Goal: Task Accomplishment & Management: Manage account settings

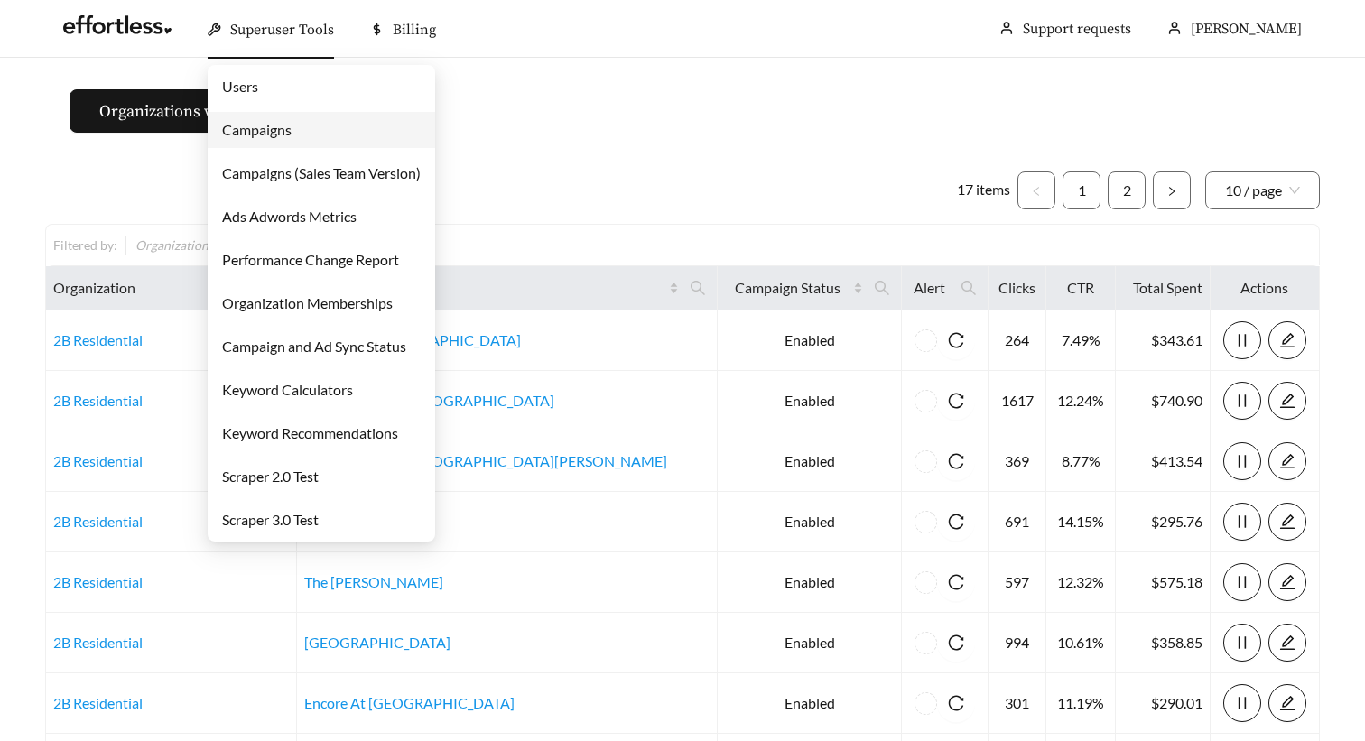
click at [271, 131] on link "Campaigns" at bounding box center [256, 129] width 69 height 17
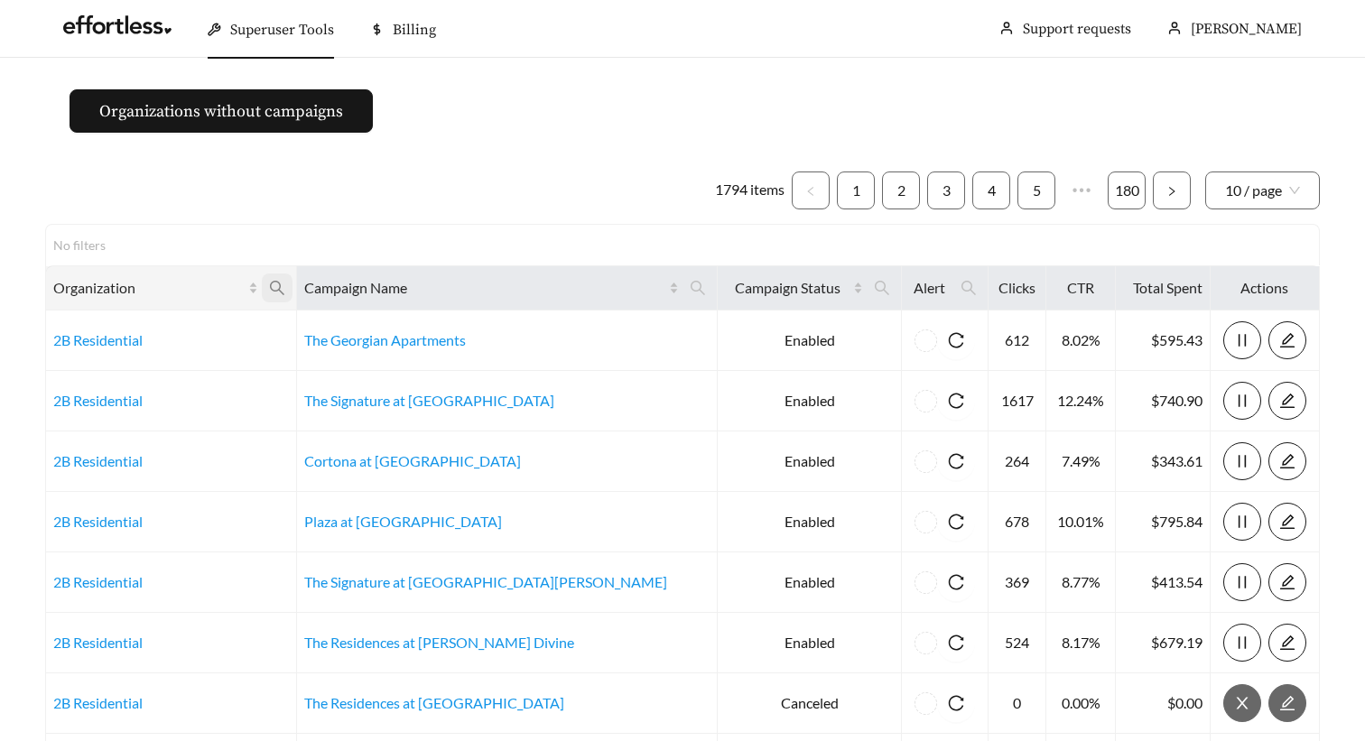
click at [284, 291] on icon "search" at bounding box center [277, 288] width 14 height 14
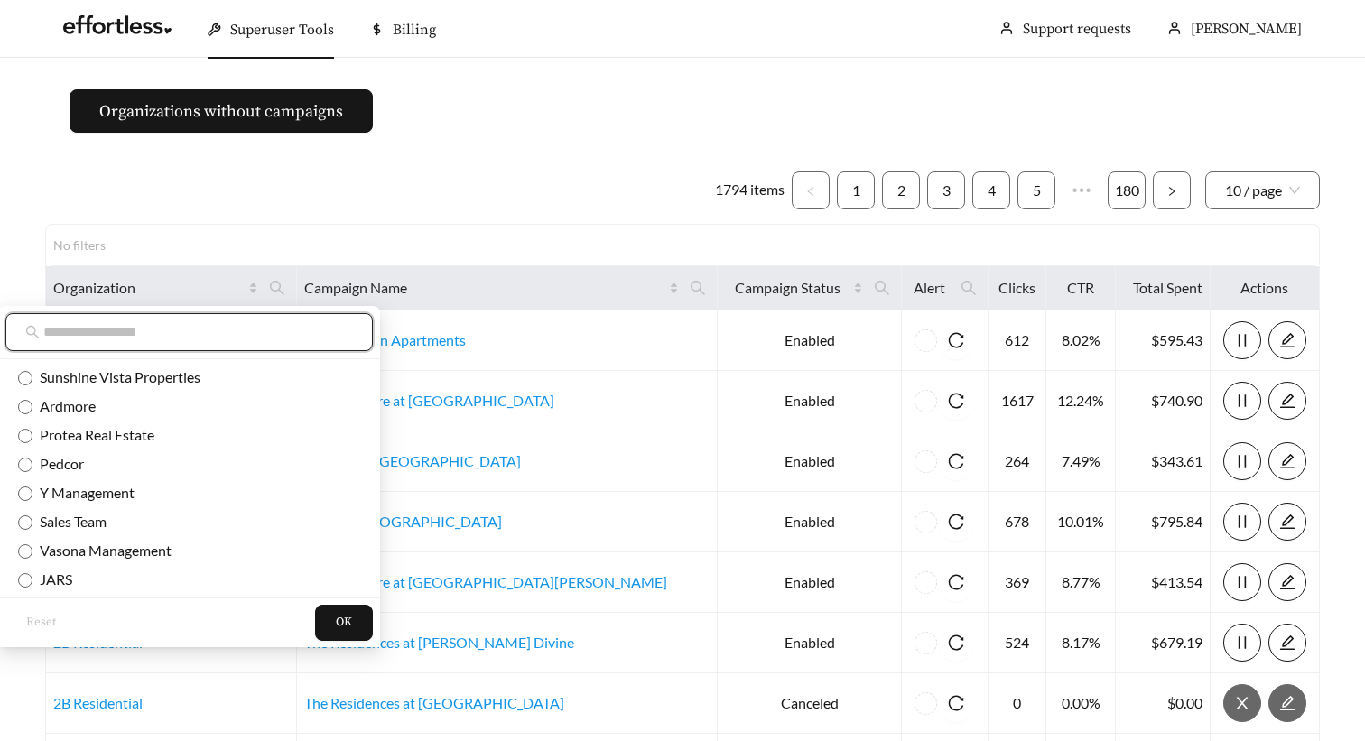
click at [252, 332] on input "text" at bounding box center [198, 332] width 310 height 22
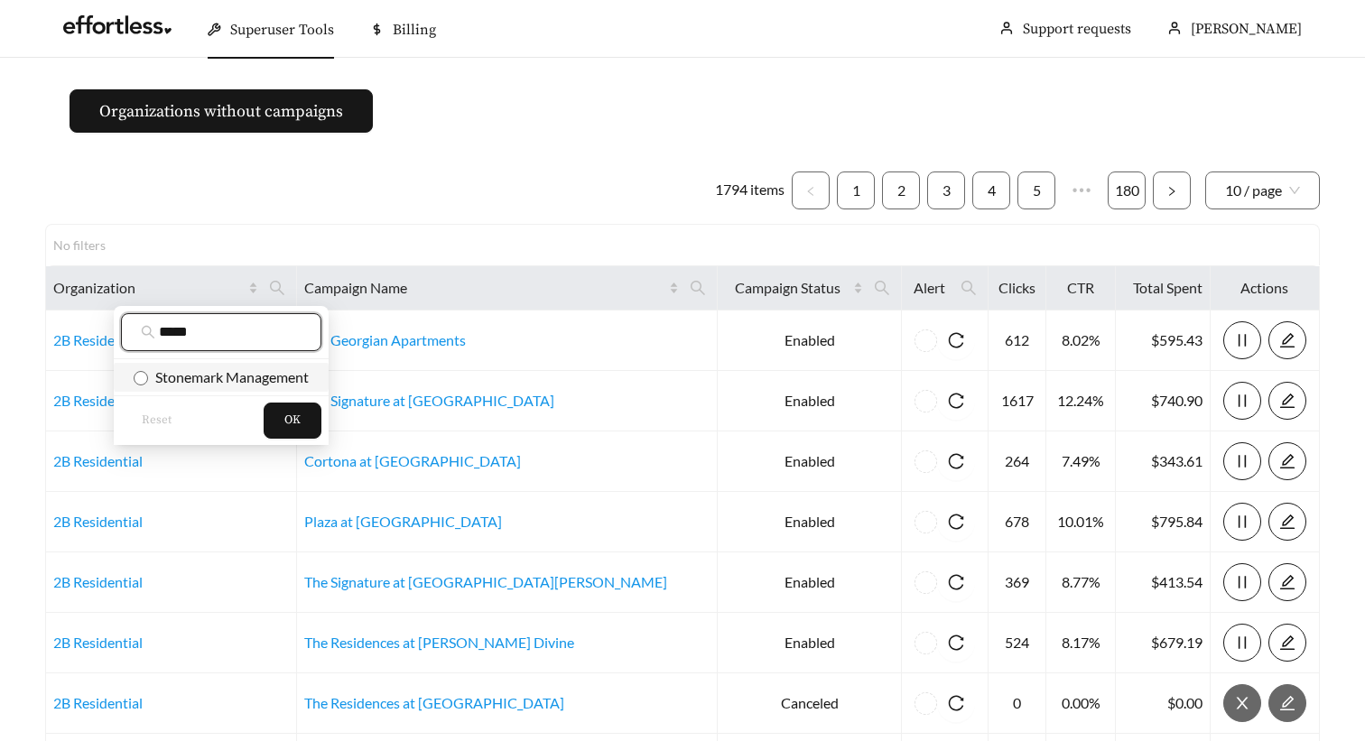
type input "*****"
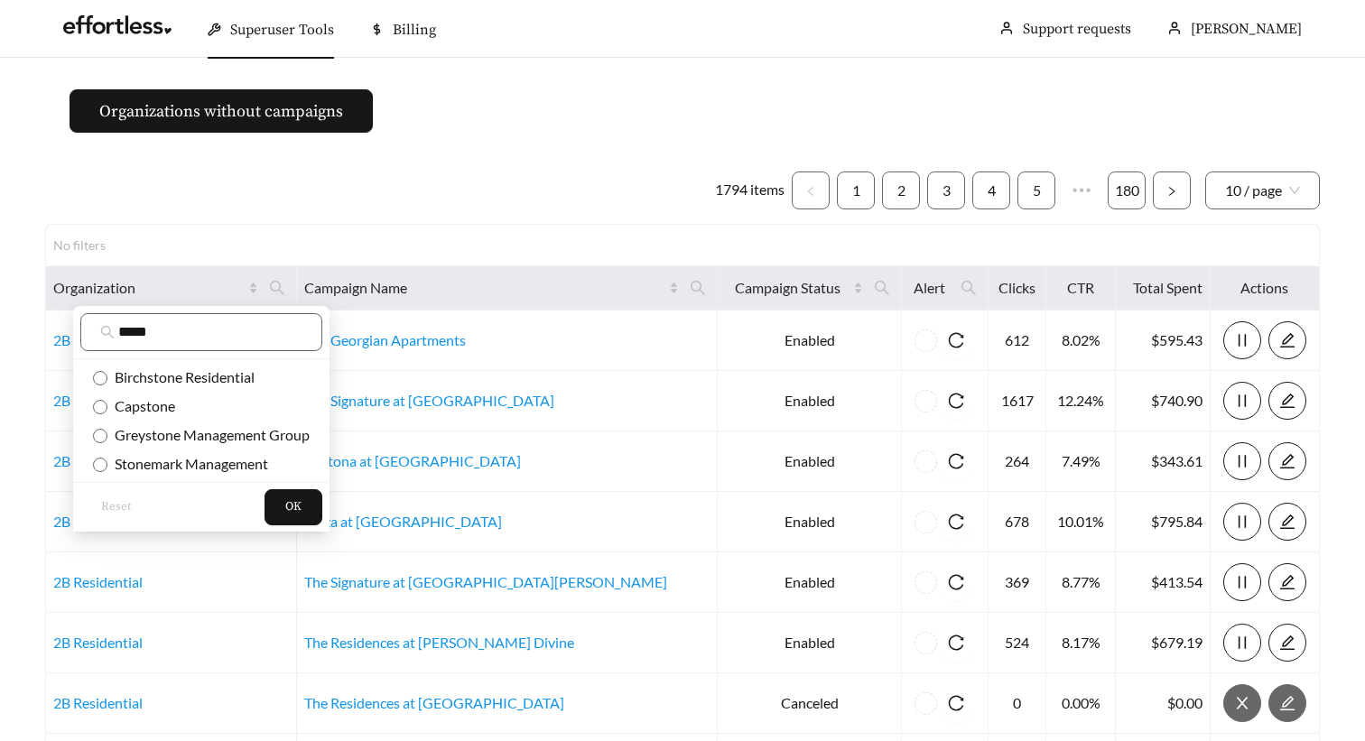
click at [215, 388] on li "Birchstone Residential" at bounding box center [201, 377] width 256 height 29
click at [215, 384] on span "Birchstone Residential" at bounding box center [180, 376] width 147 height 17
click at [198, 464] on span "Stonemark Management" at bounding box center [187, 463] width 161 height 17
click at [288, 504] on span "OK" at bounding box center [293, 507] width 16 height 18
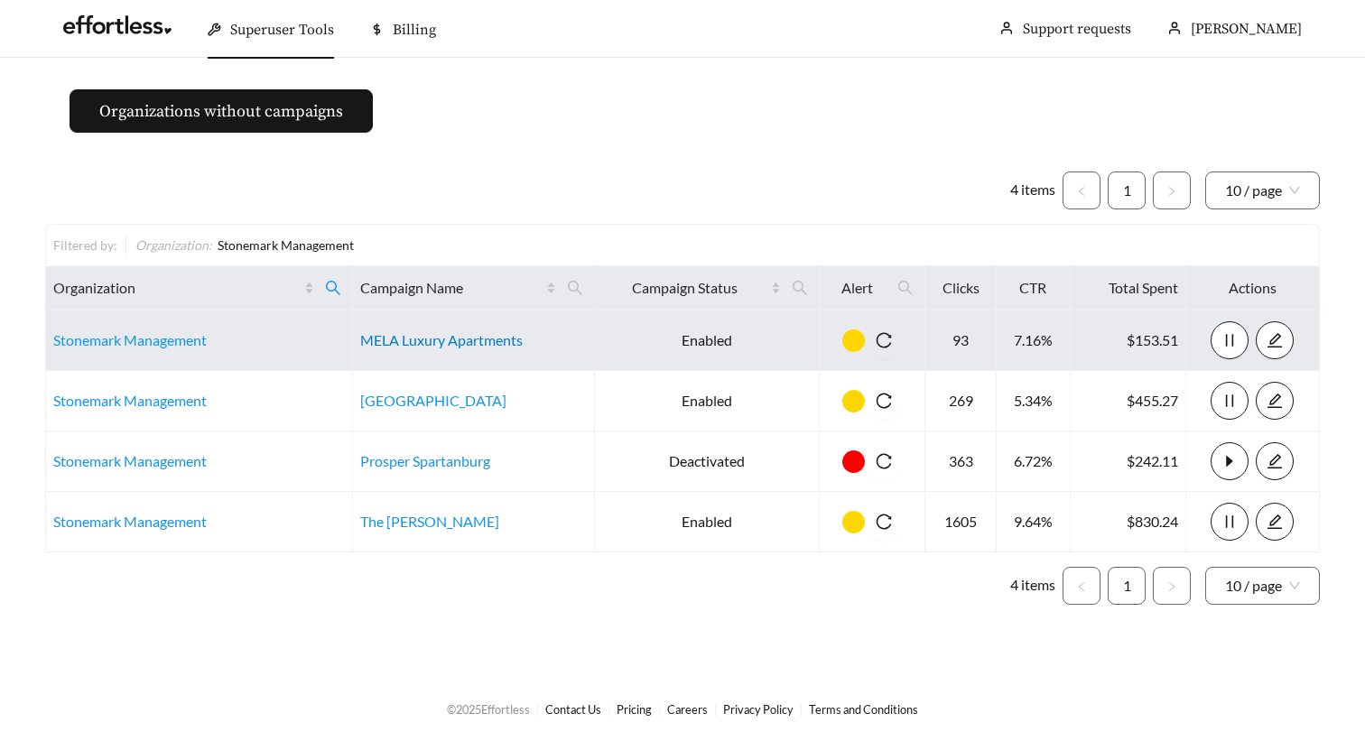
click at [429, 339] on link "MELA Luxury Apartments" at bounding box center [441, 339] width 162 height 17
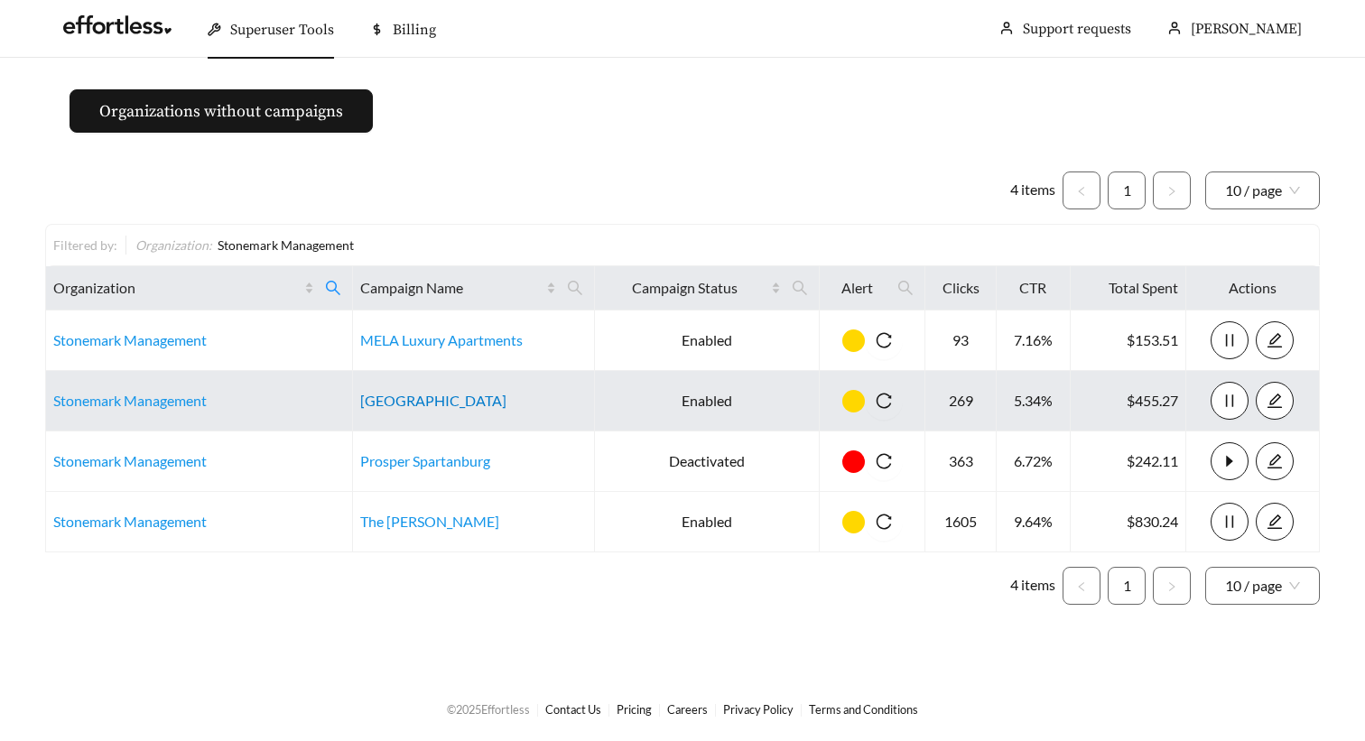
click at [401, 394] on link "Sedona Falls" at bounding box center [433, 400] width 146 height 17
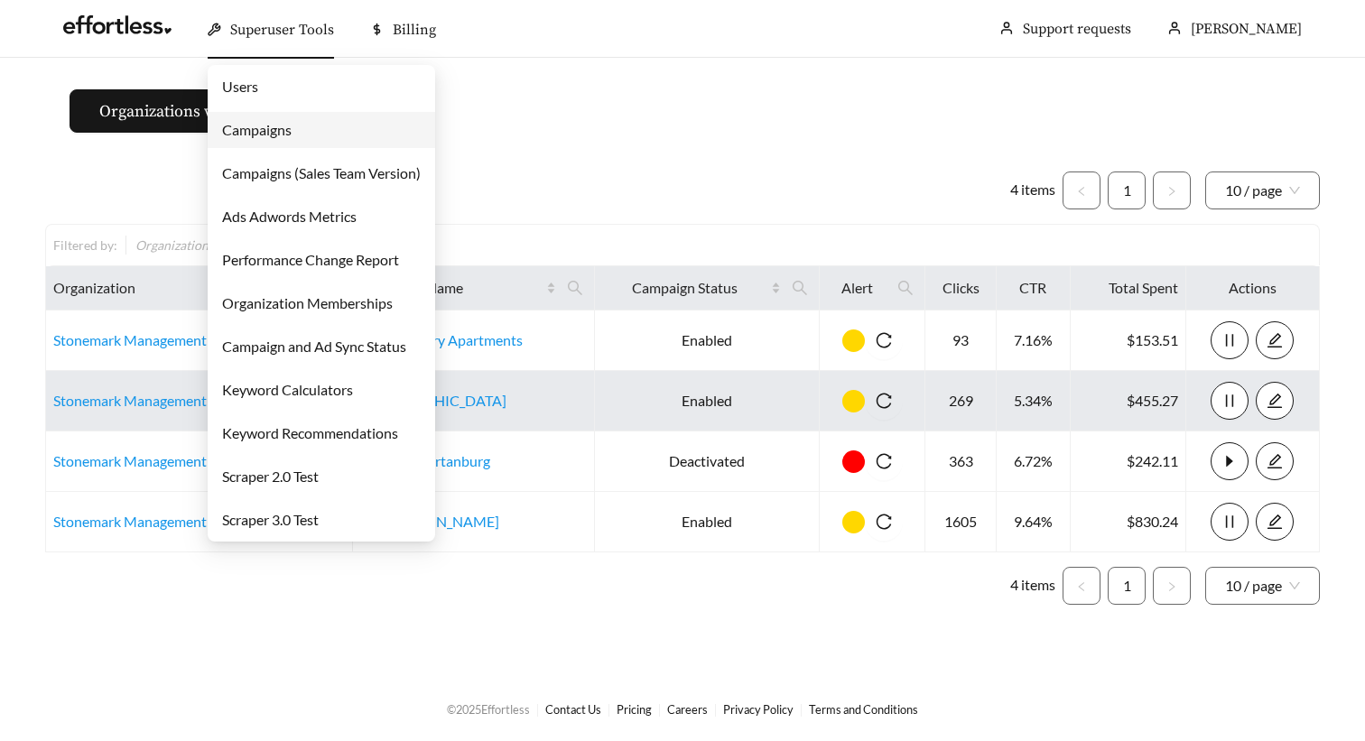
click at [276, 121] on link "Campaigns" at bounding box center [256, 129] width 69 height 17
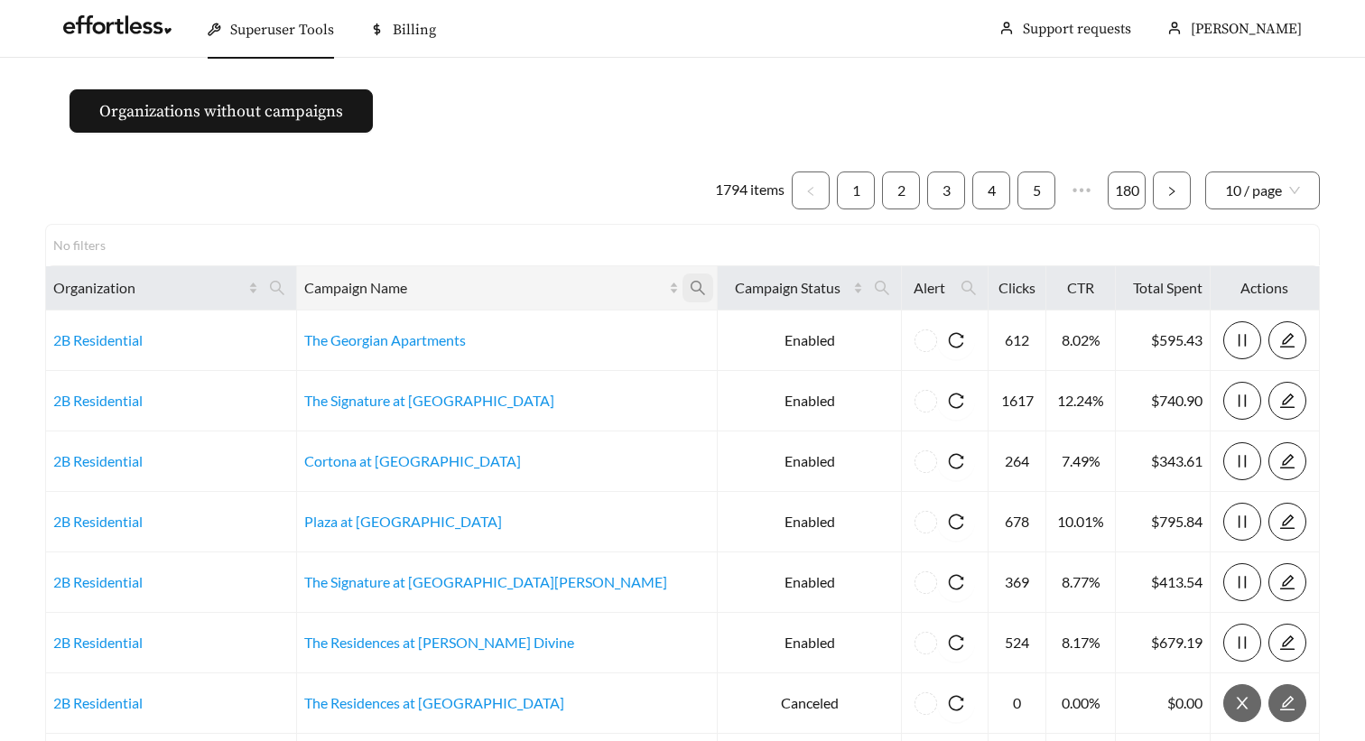
click at [690, 292] on icon "search" at bounding box center [698, 288] width 16 height 16
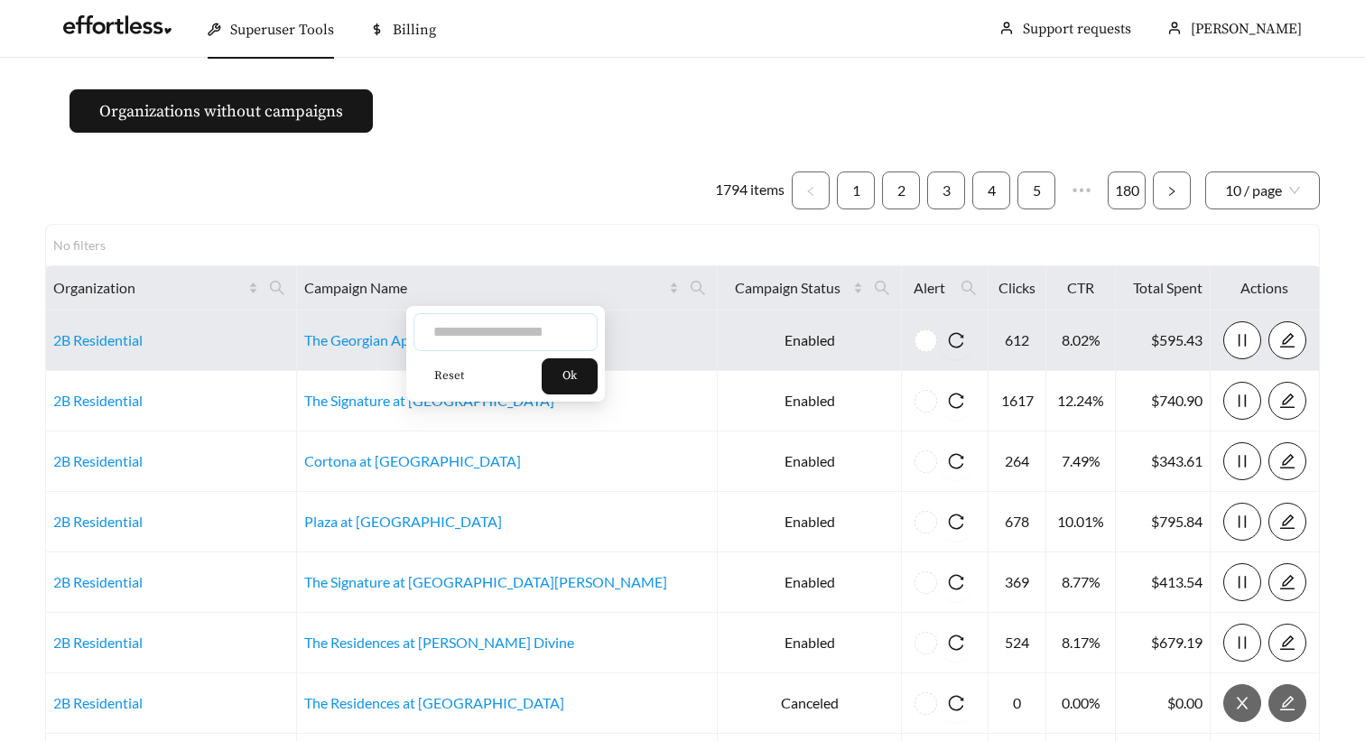
click at [512, 329] on input "text" at bounding box center [505, 332] width 184 height 38
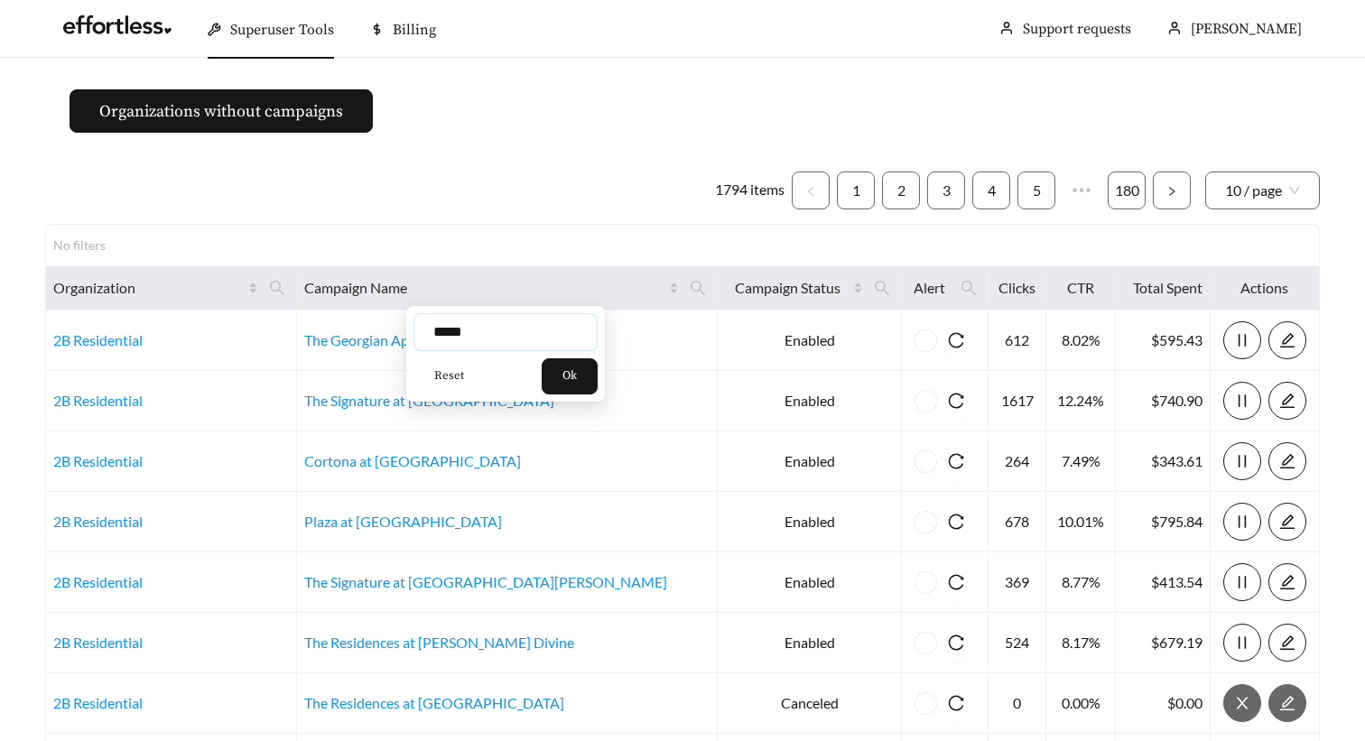
type input "*****"
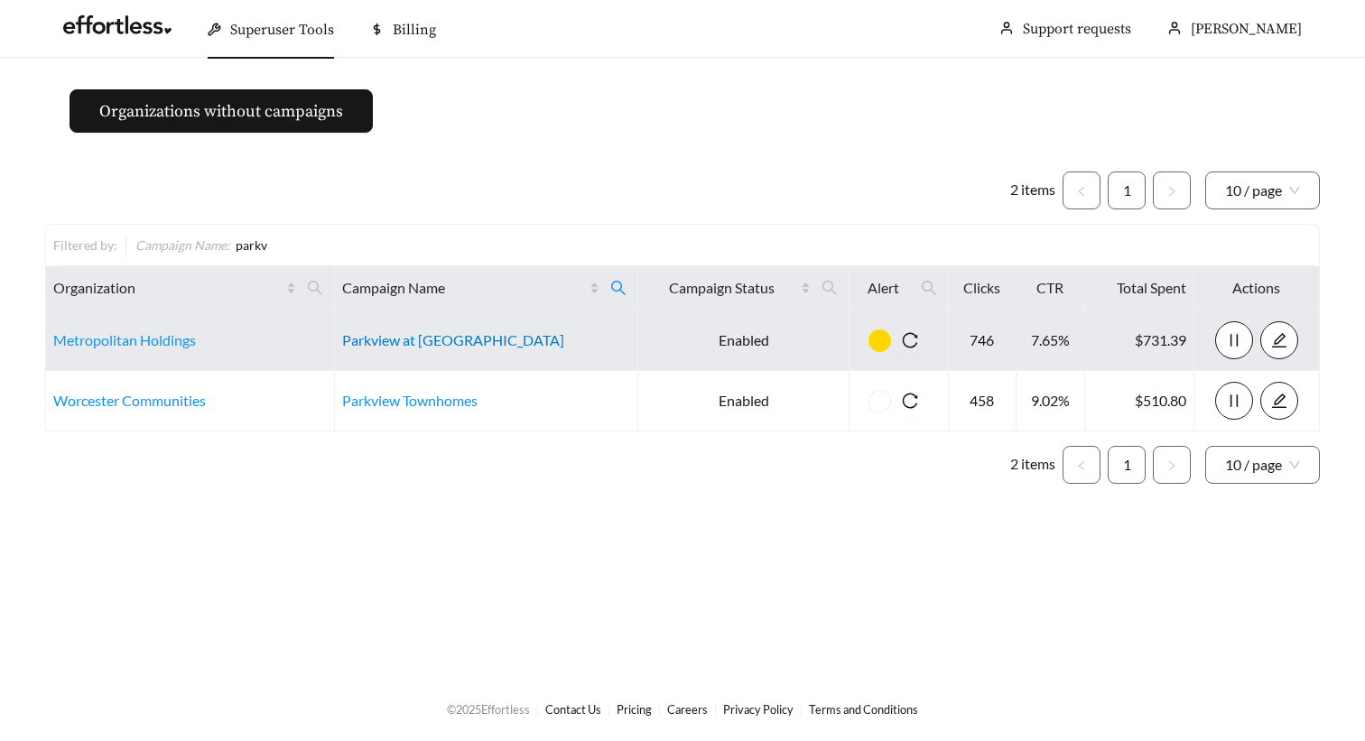
click at [452, 338] on link "Parkview at Spring Hill Apartments" at bounding box center [453, 339] width 222 height 17
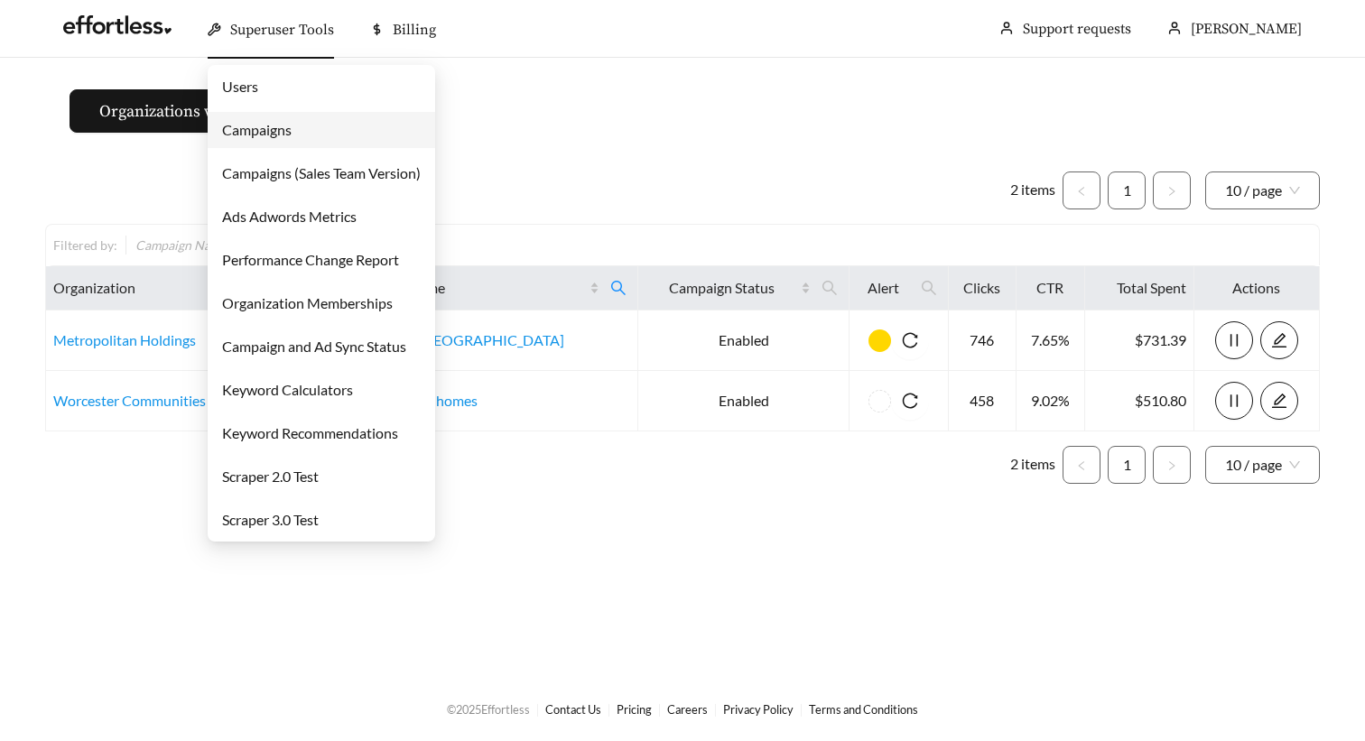
click at [273, 133] on link "Campaigns" at bounding box center [256, 129] width 69 height 17
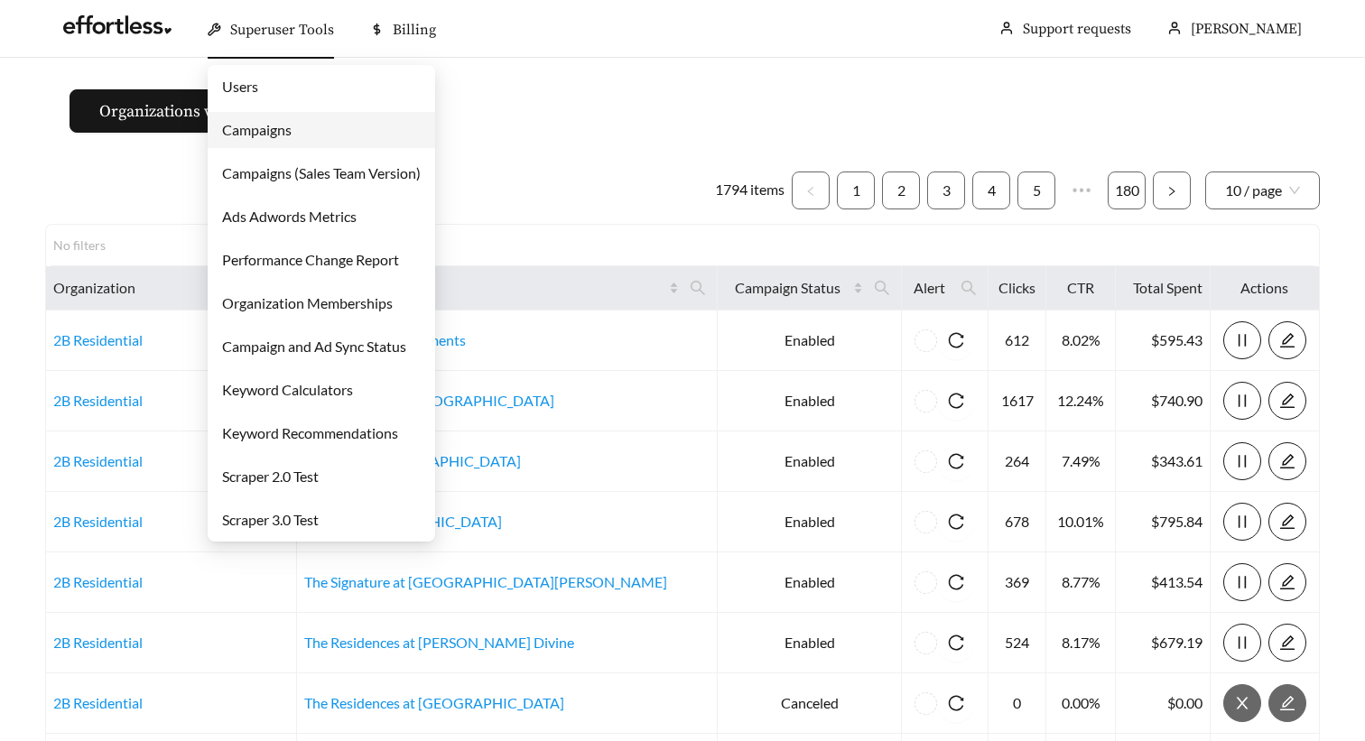
click at [274, 131] on link "Campaigns" at bounding box center [256, 129] width 69 height 17
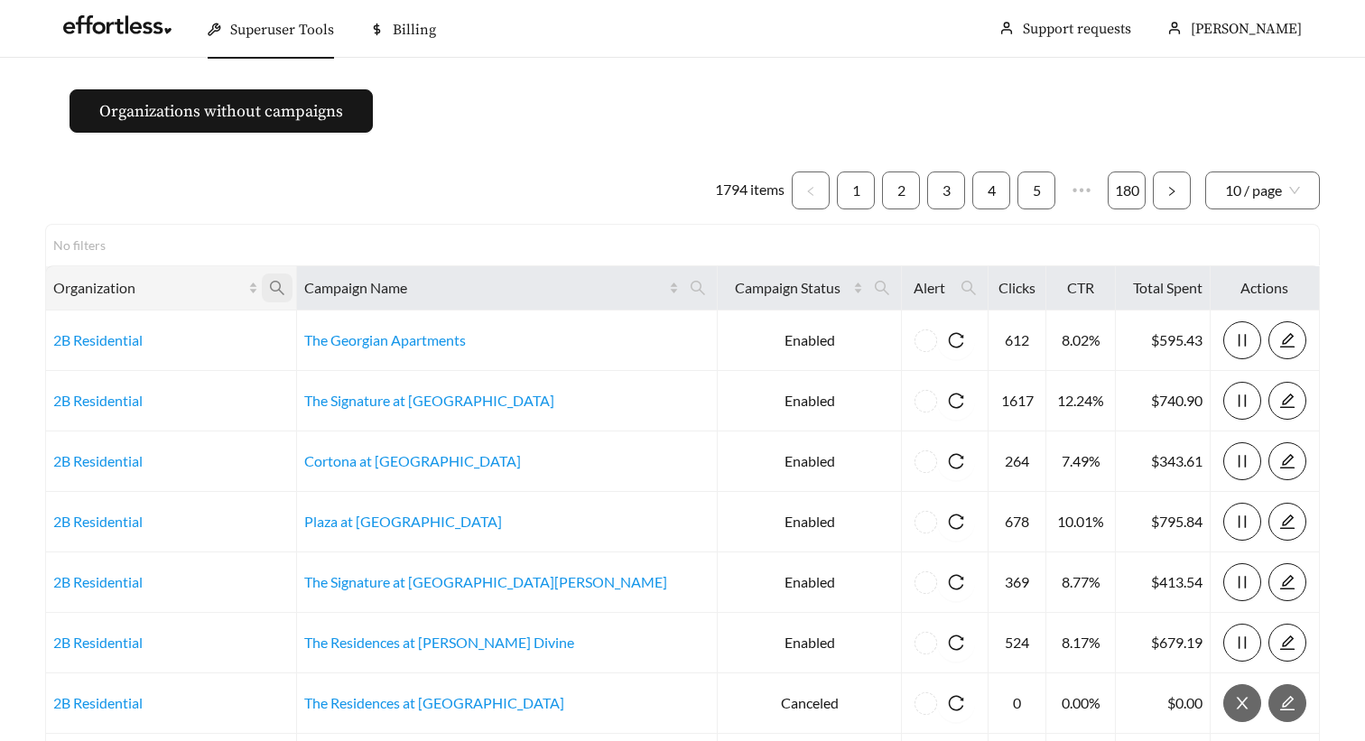
click at [285, 282] on icon "search" at bounding box center [277, 288] width 16 height 16
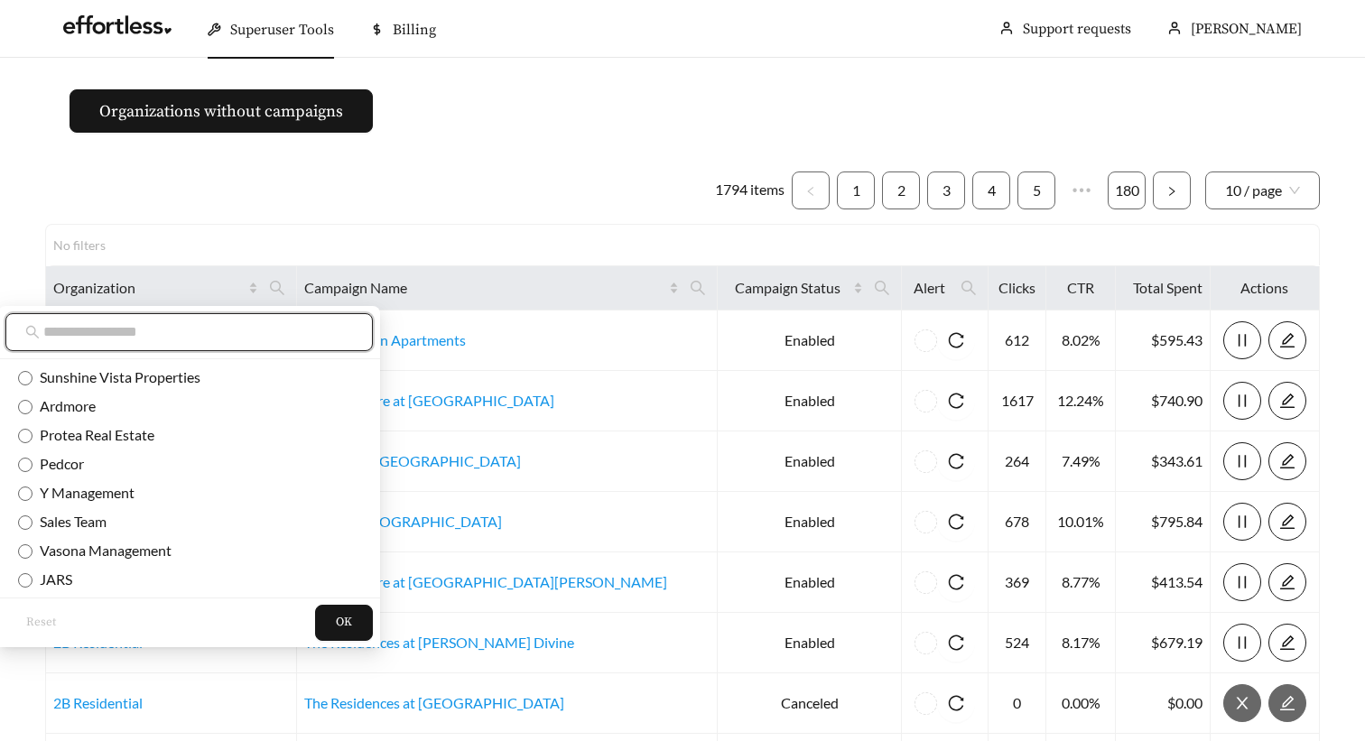
click at [262, 325] on input "text" at bounding box center [198, 332] width 310 height 22
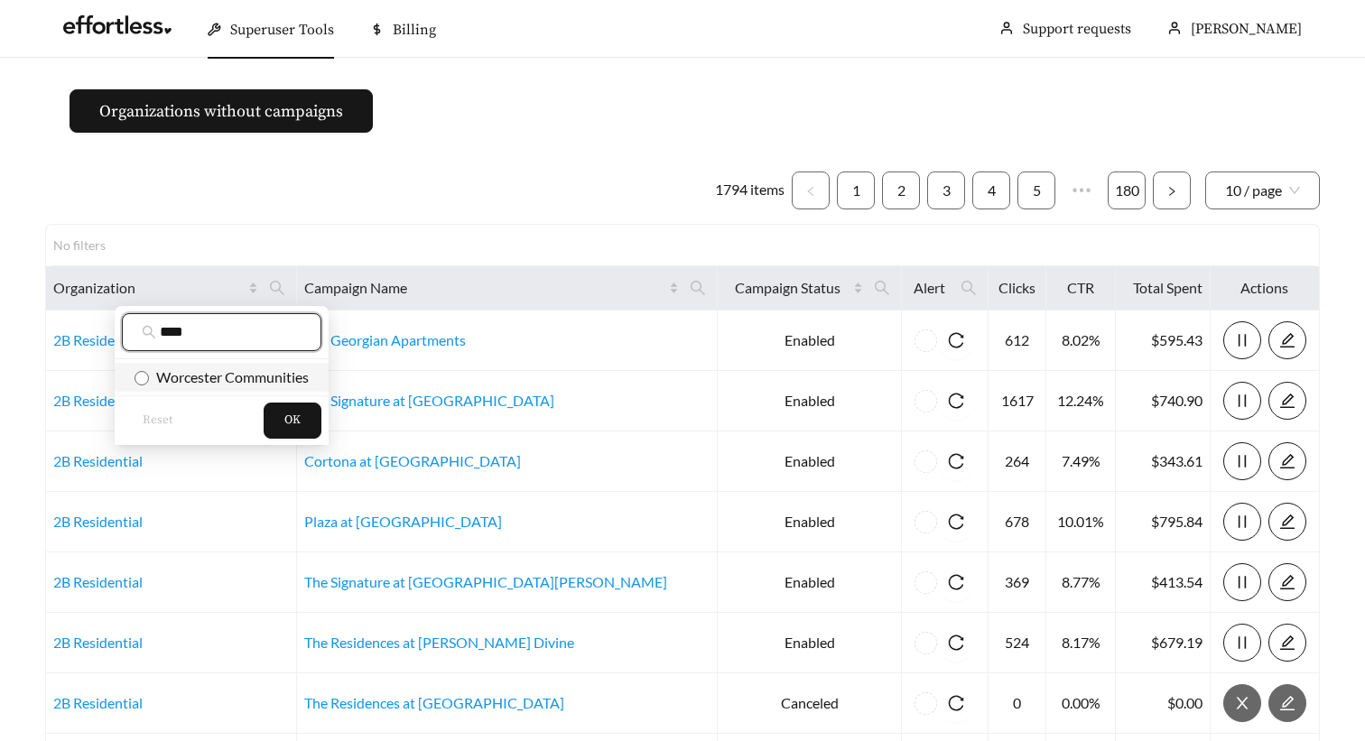
type input "****"
click at [245, 376] on span "Worcester Communities" at bounding box center [229, 376] width 160 height 17
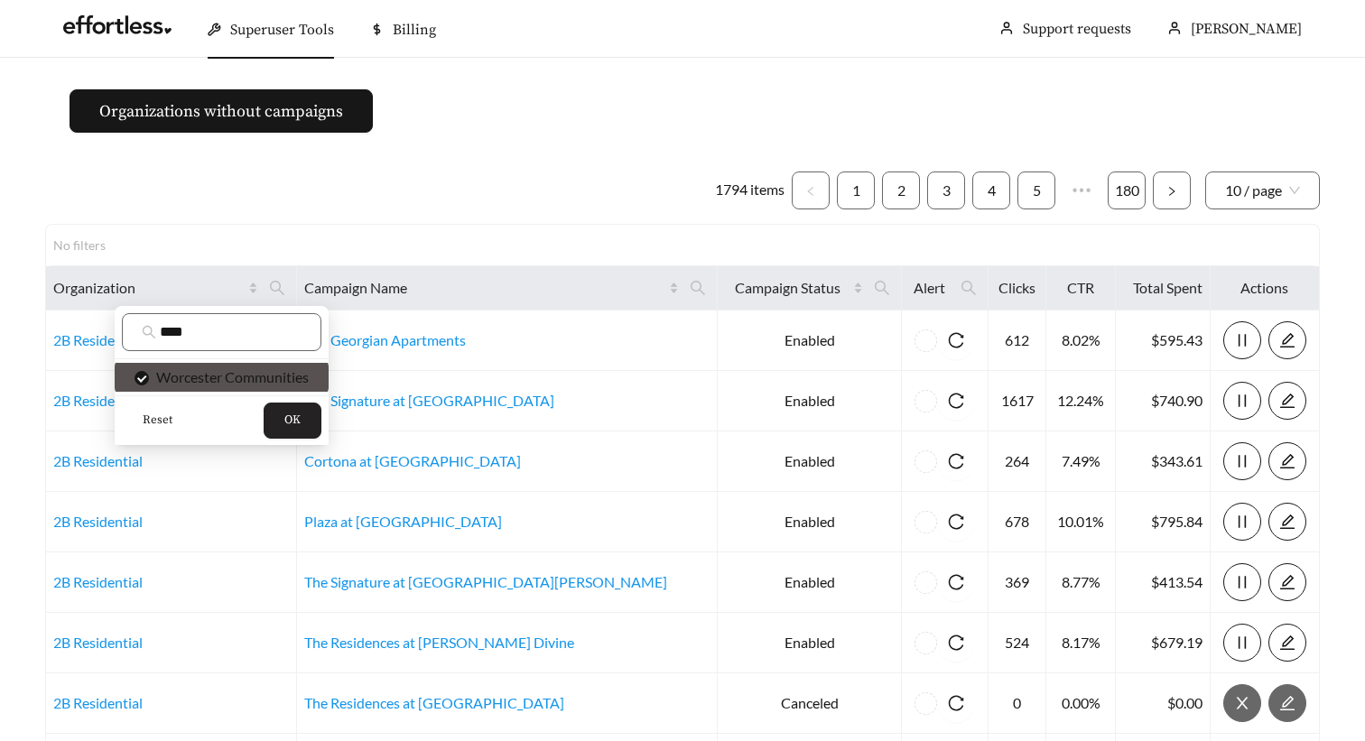
click at [297, 420] on span "OK" at bounding box center [292, 421] width 16 height 18
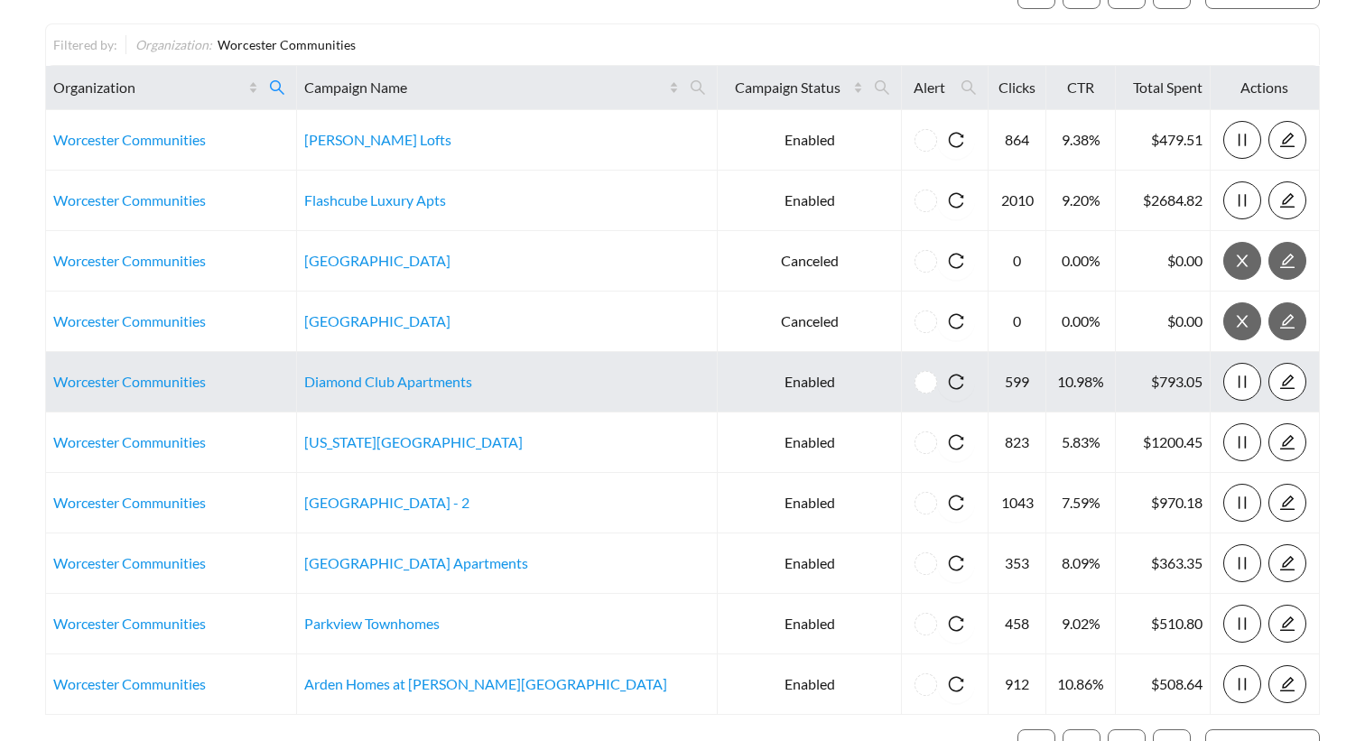
scroll to position [323, 0]
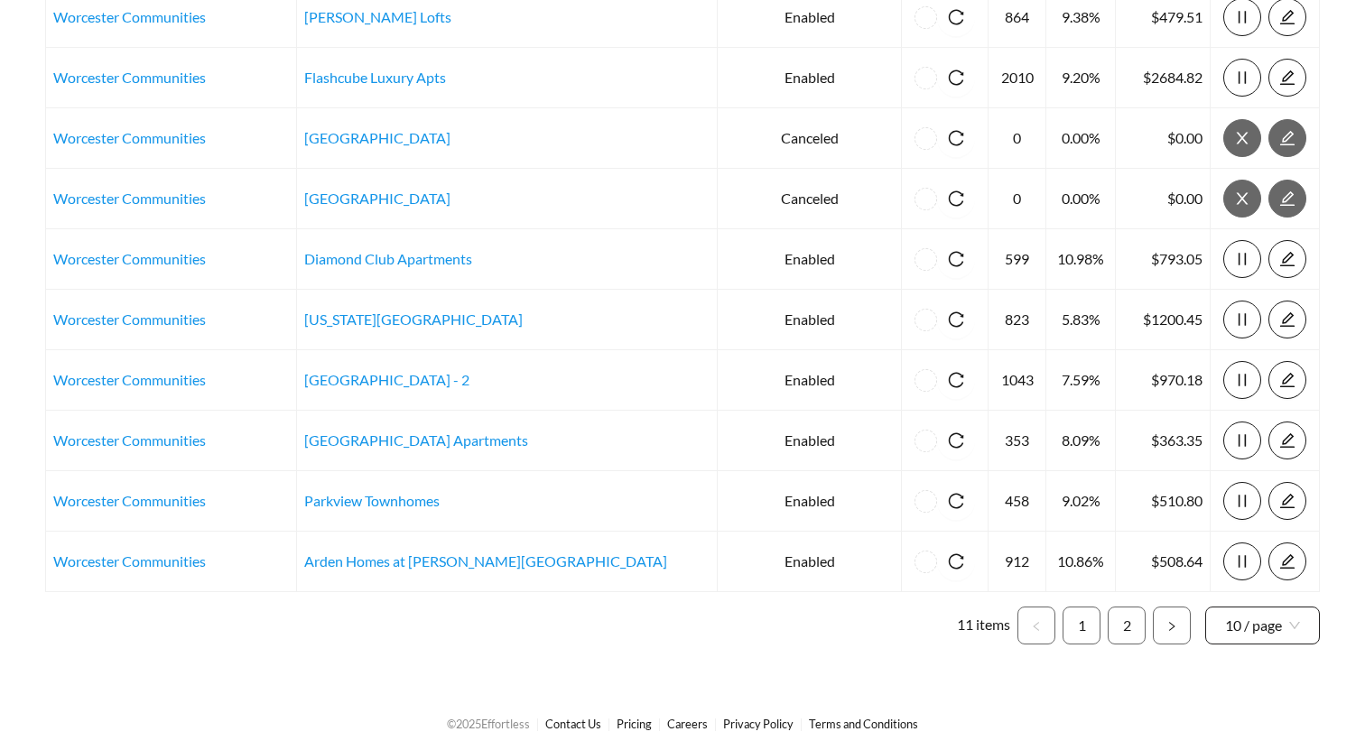
click at [1244, 625] on span "10 / page" at bounding box center [1262, 625] width 75 height 36
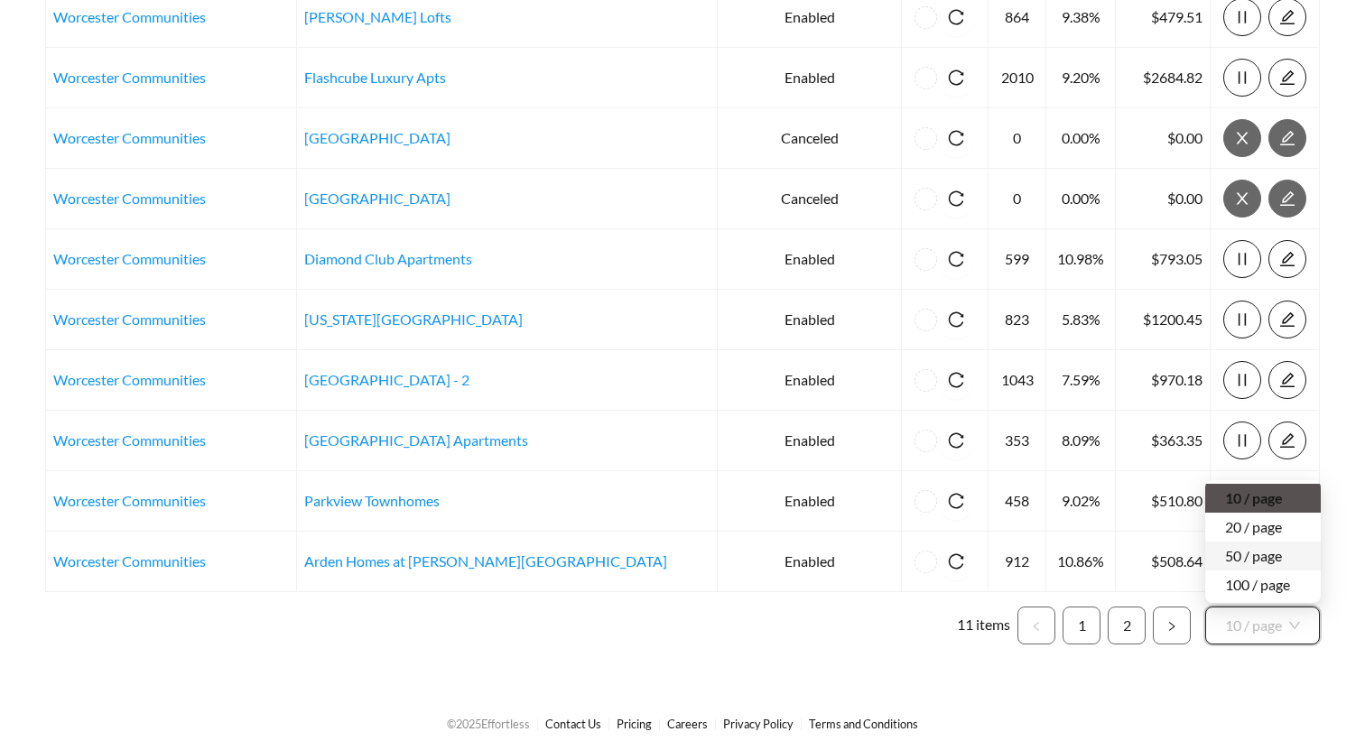
click at [1252, 554] on div "50 / page" at bounding box center [1263, 556] width 76 height 20
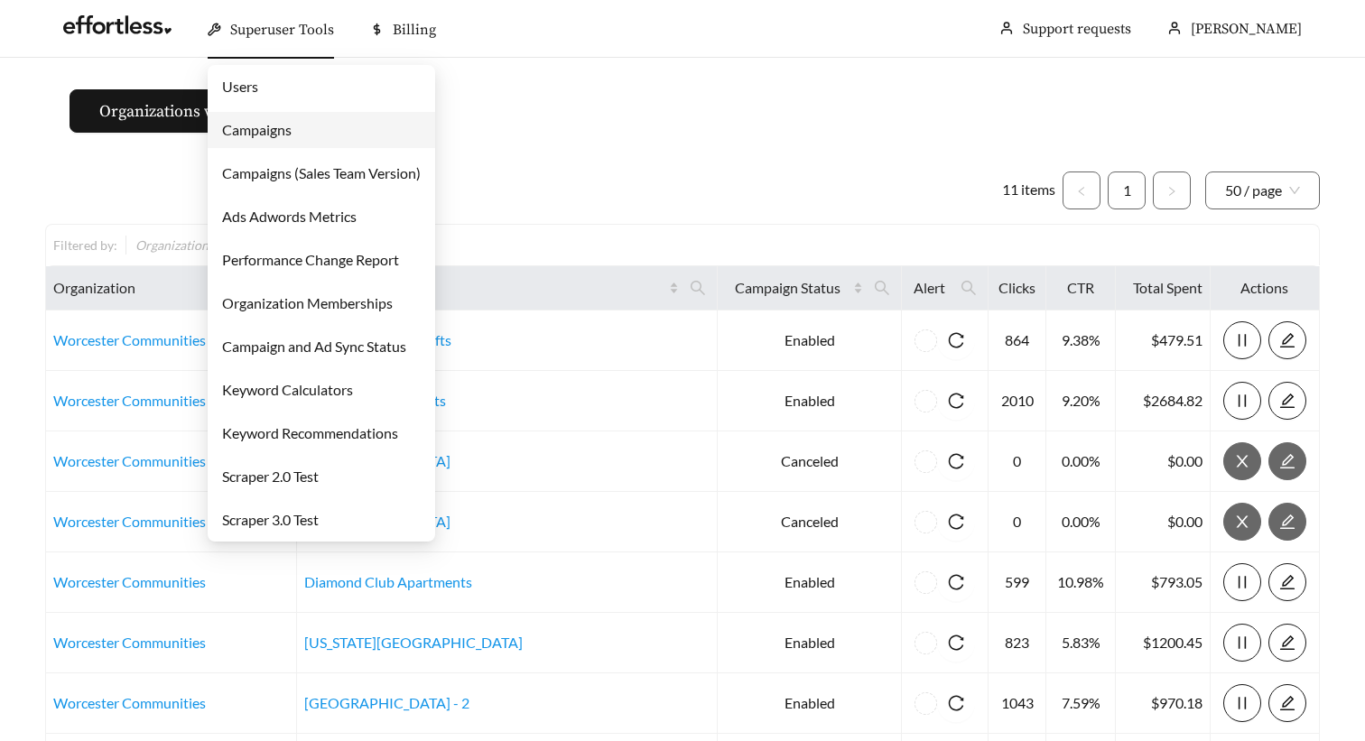
click at [286, 132] on link "Campaigns" at bounding box center [256, 129] width 69 height 17
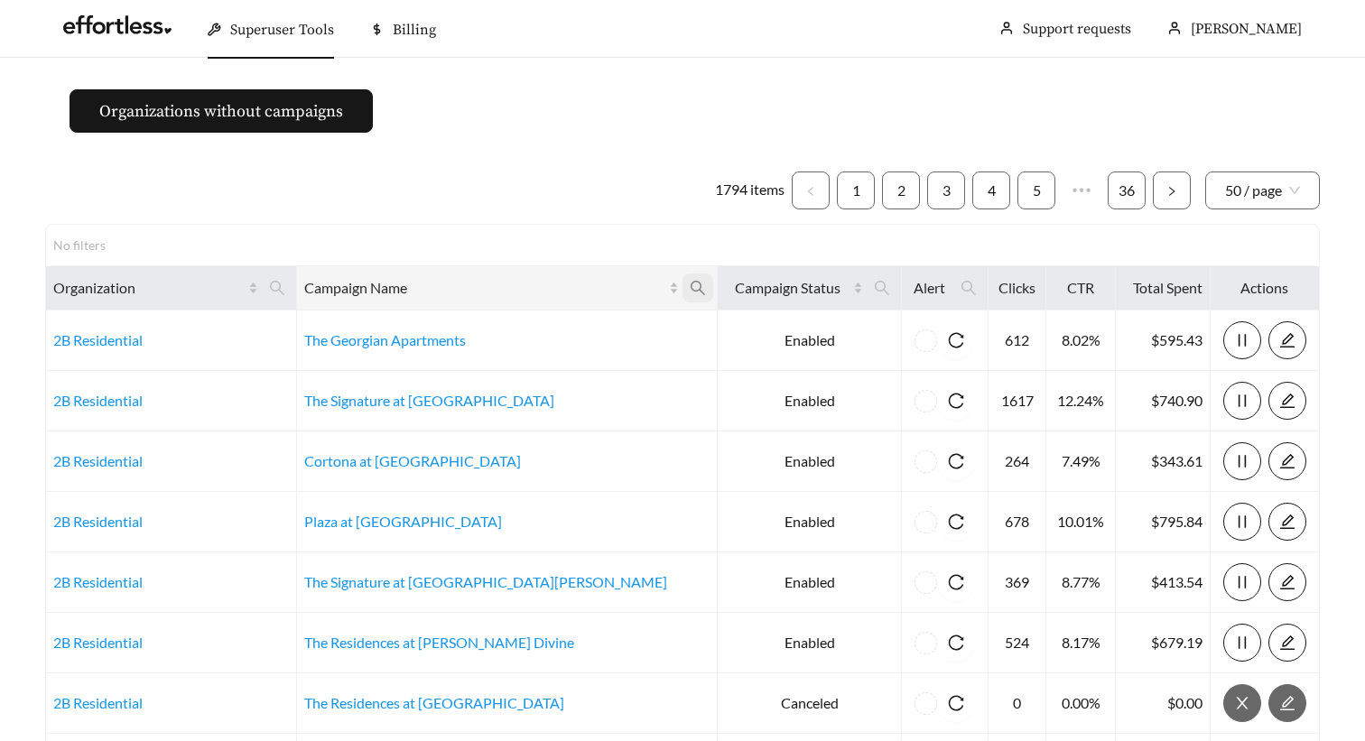
click at [690, 292] on icon "search" at bounding box center [698, 288] width 16 height 16
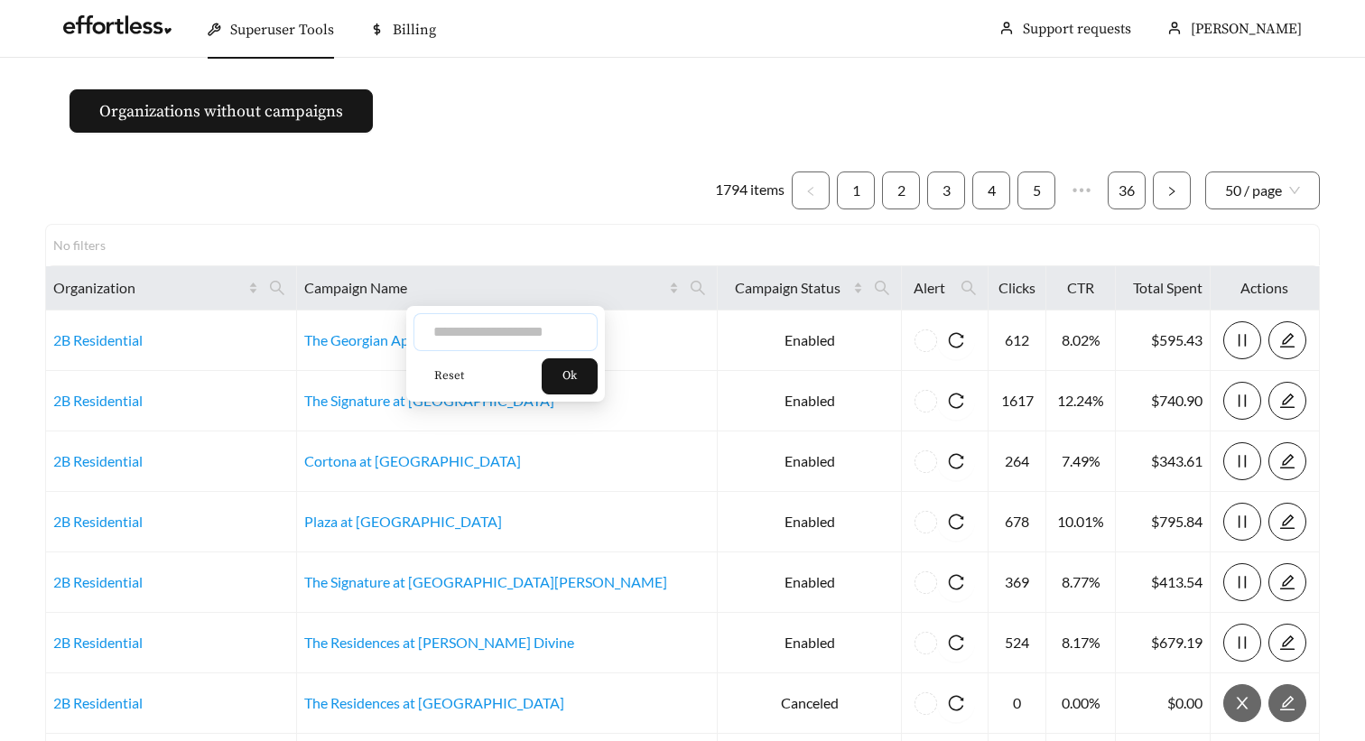
click at [555, 328] on input "text" at bounding box center [505, 332] width 184 height 38
type input "*******"
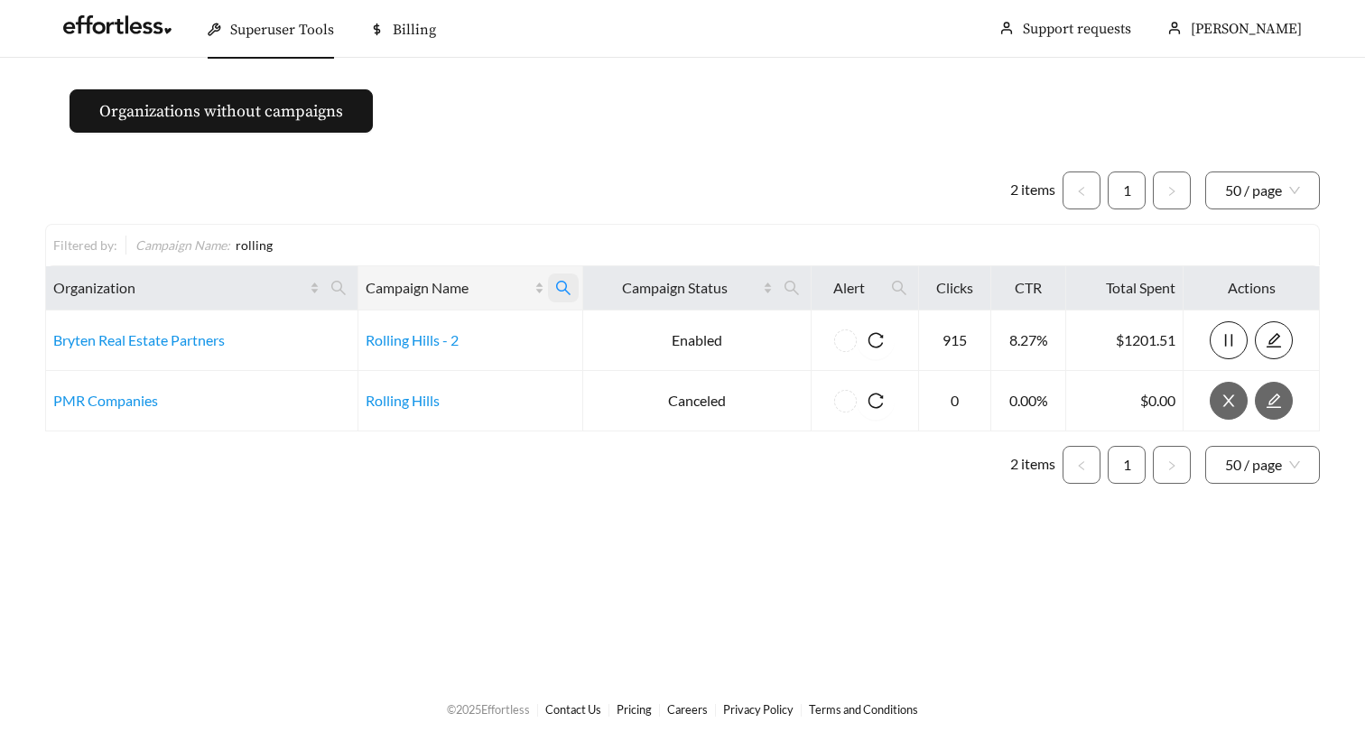
click at [562, 292] on icon "search" at bounding box center [563, 288] width 16 height 16
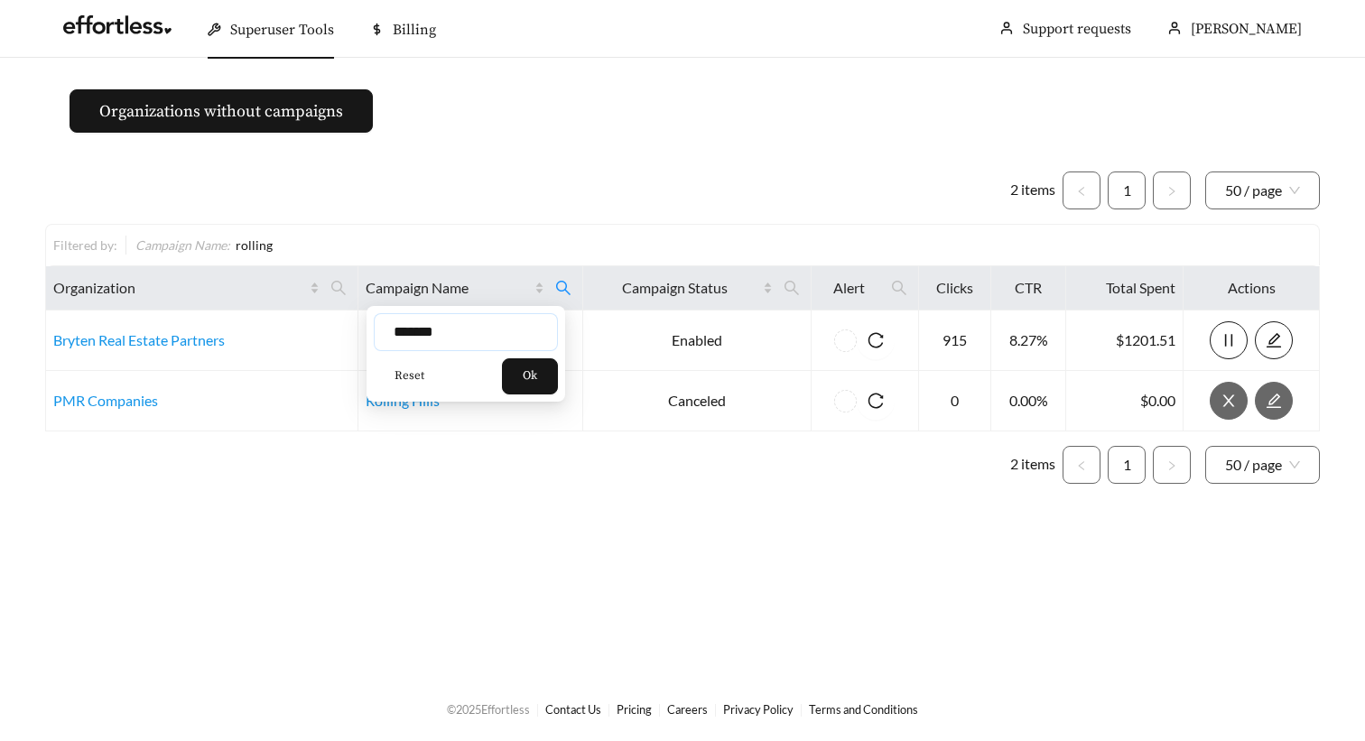
click at [467, 332] on input "*******" at bounding box center [466, 332] width 184 height 38
type input "********"
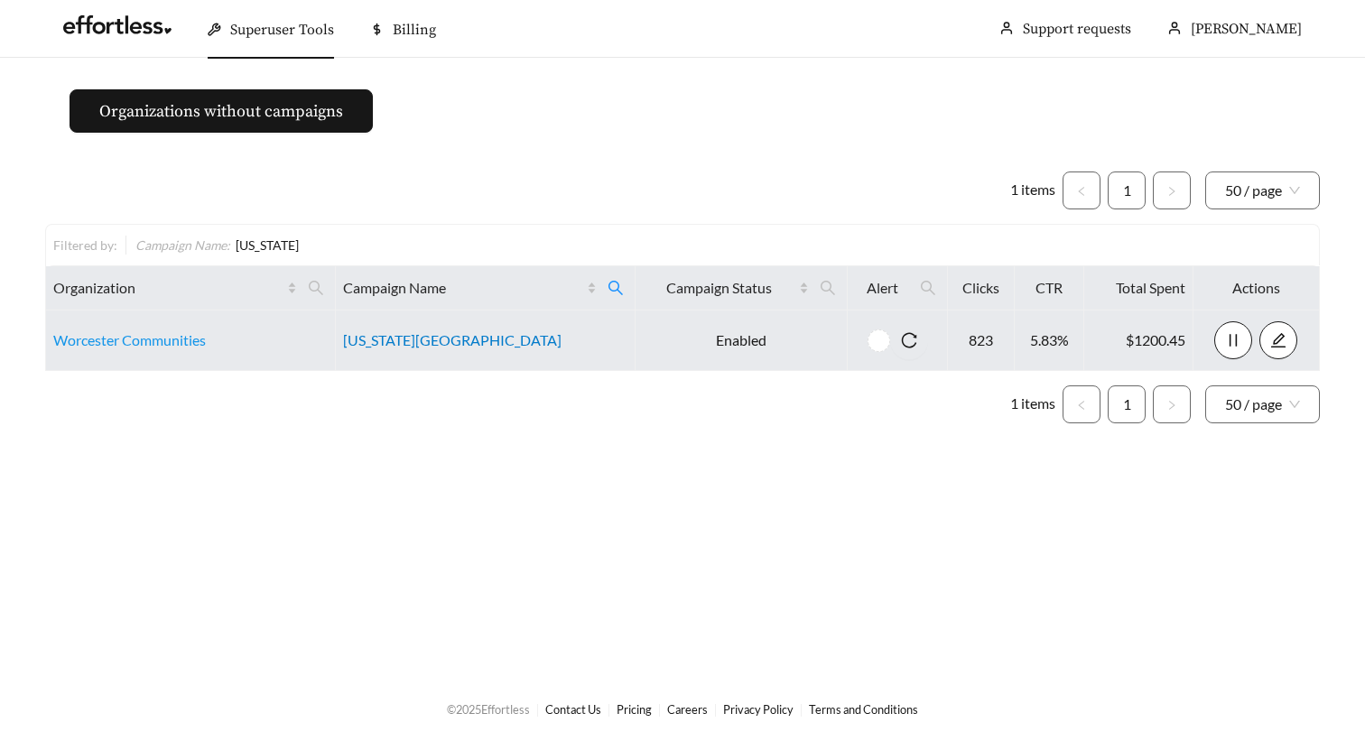
click at [397, 340] on link "[US_STATE][GEOGRAPHIC_DATA]" at bounding box center [452, 339] width 218 height 17
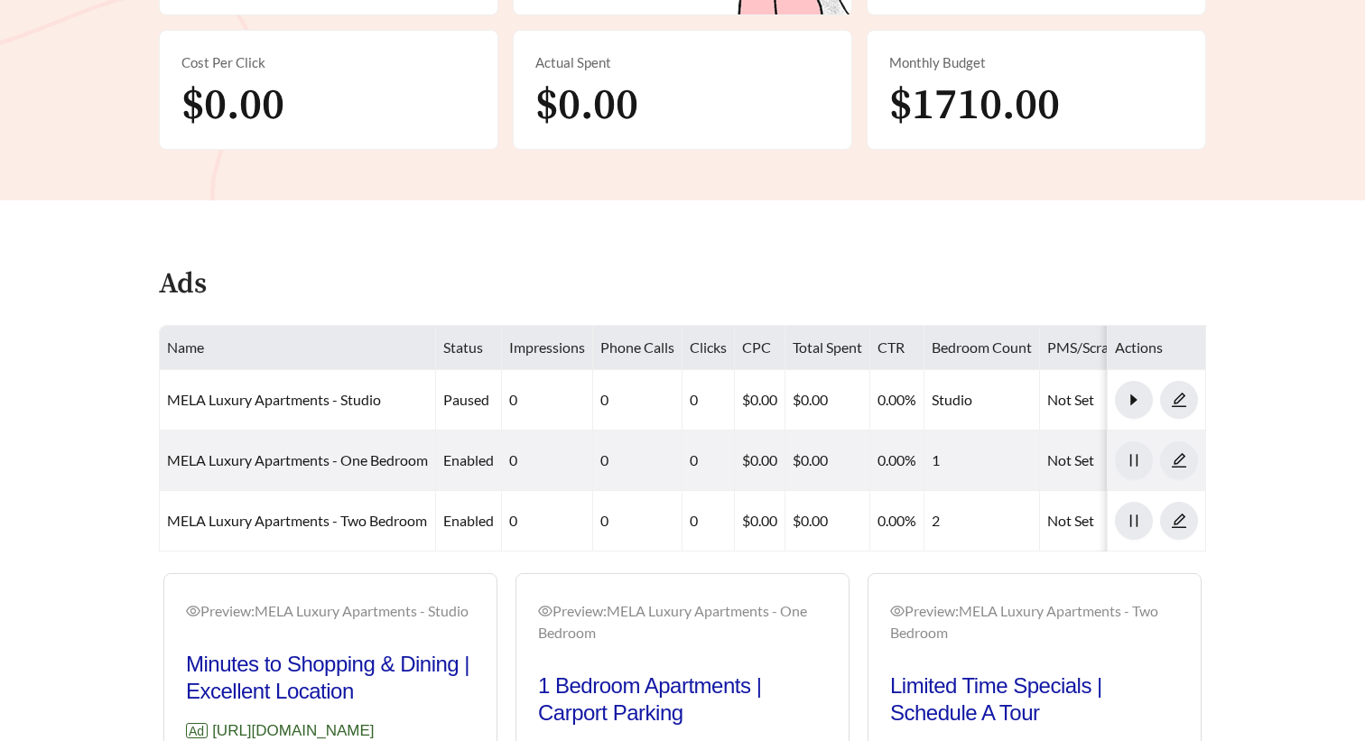
scroll to position [555, 0]
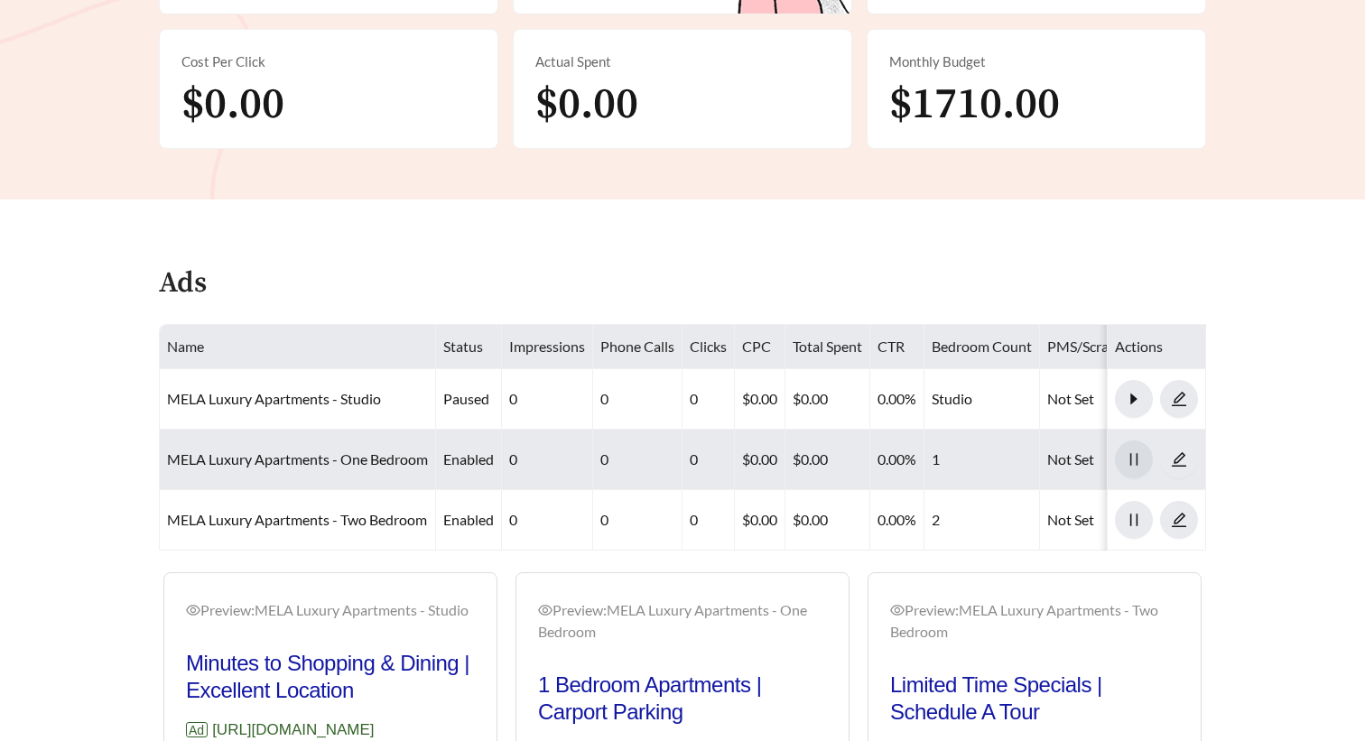
click at [1134, 451] on icon "pause" at bounding box center [1133, 459] width 16 height 16
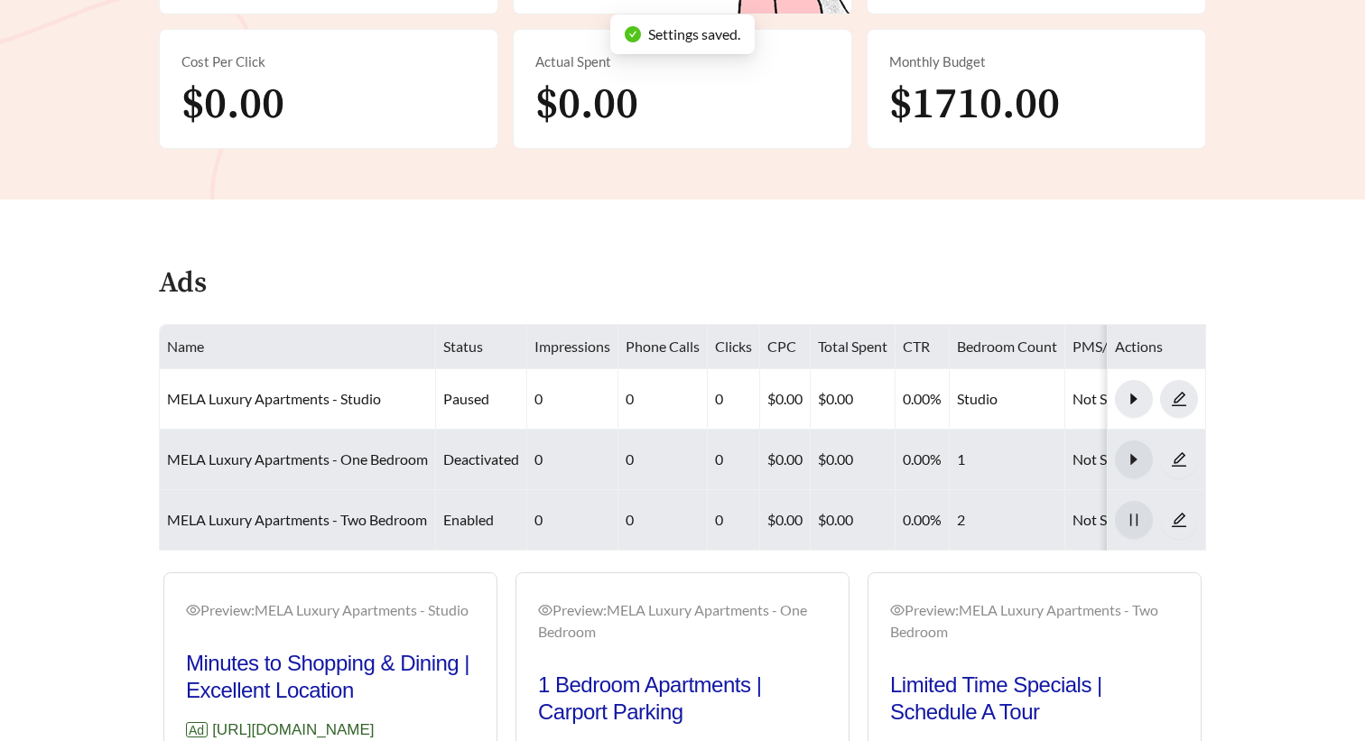
click at [1139, 512] on button "button" at bounding box center [1134, 520] width 38 height 38
click at [1133, 440] on div "Start" at bounding box center [1133, 453] width 45 height 32
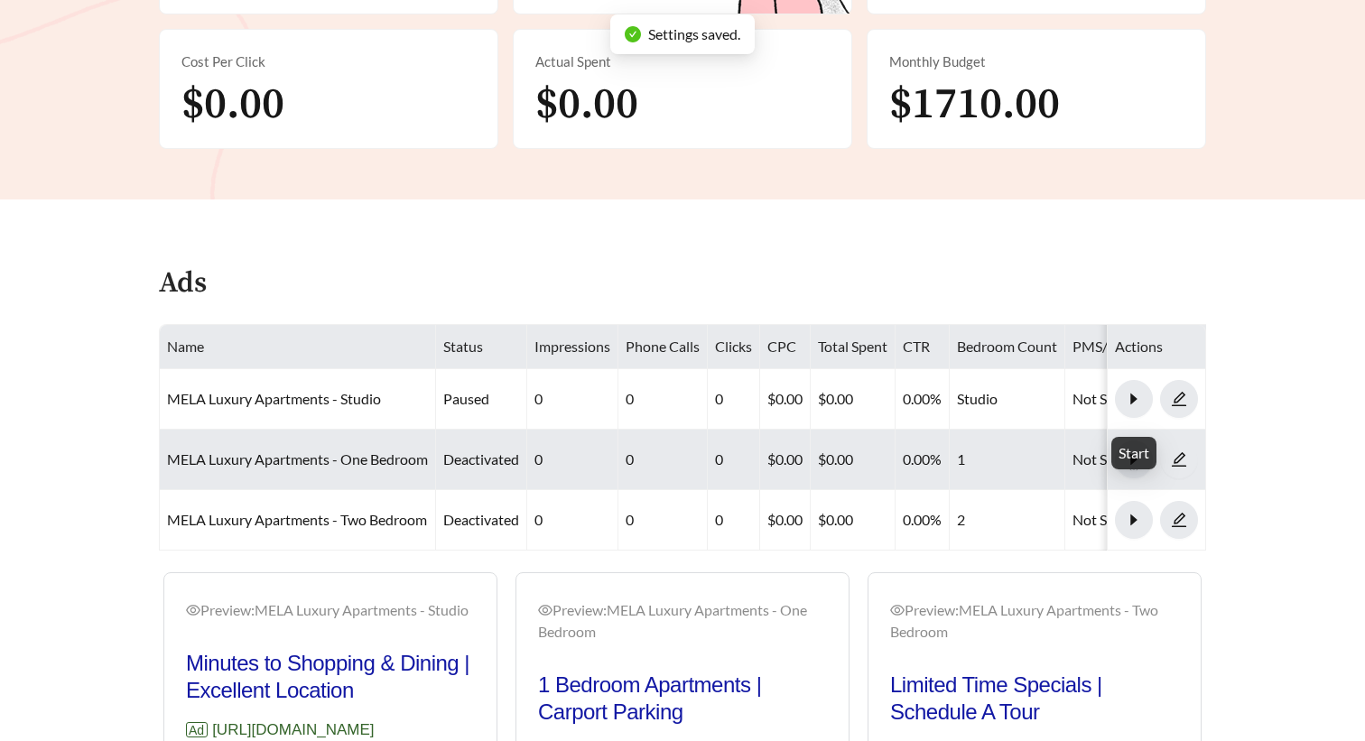
click at [1132, 451] on icon "caret-right" at bounding box center [1133, 459] width 16 height 16
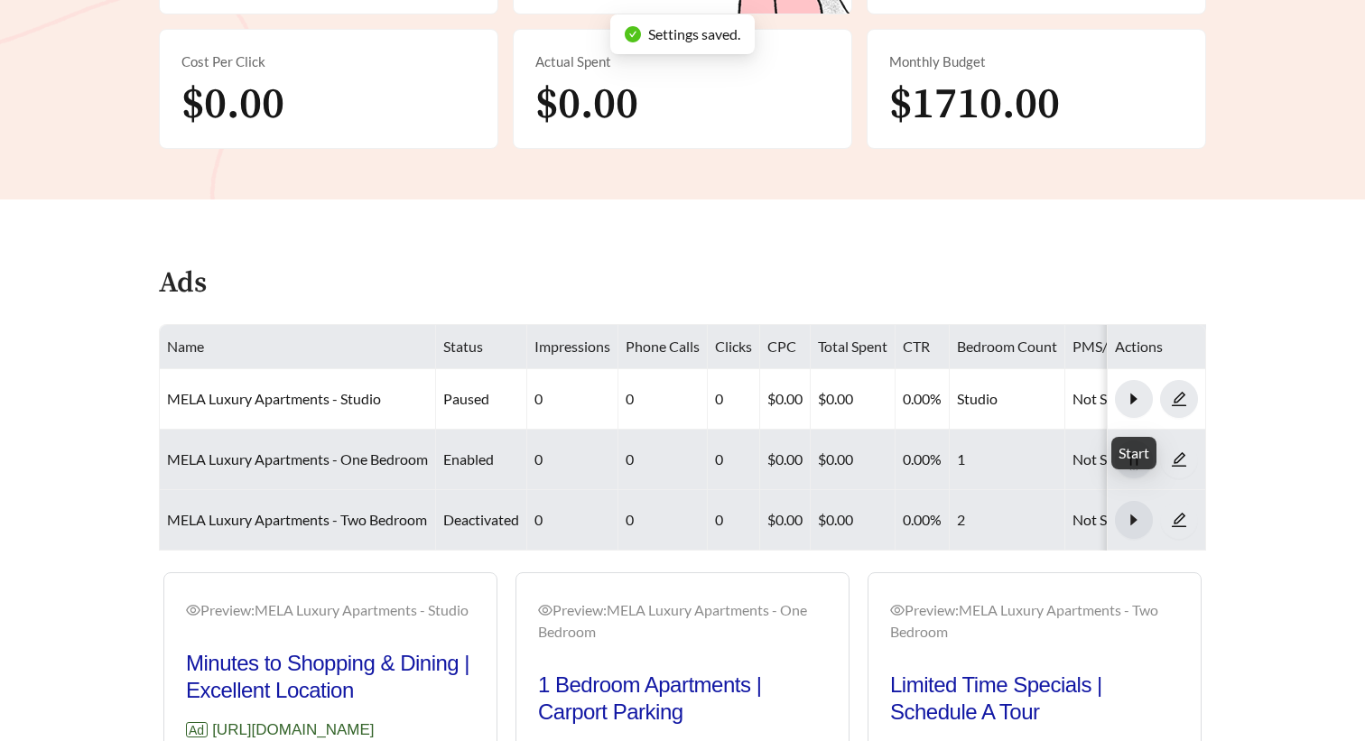
click at [1133, 512] on icon "caret-right" at bounding box center [1133, 520] width 16 height 16
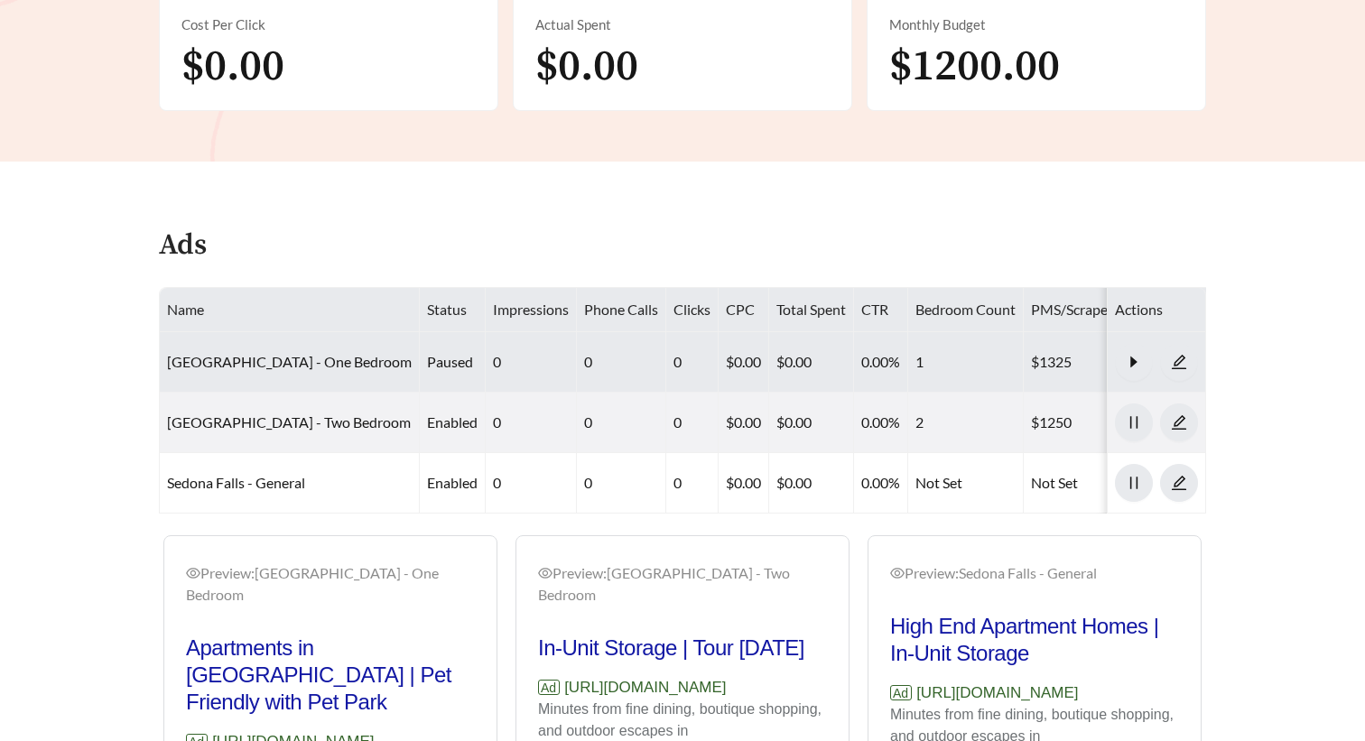
scroll to position [596, 0]
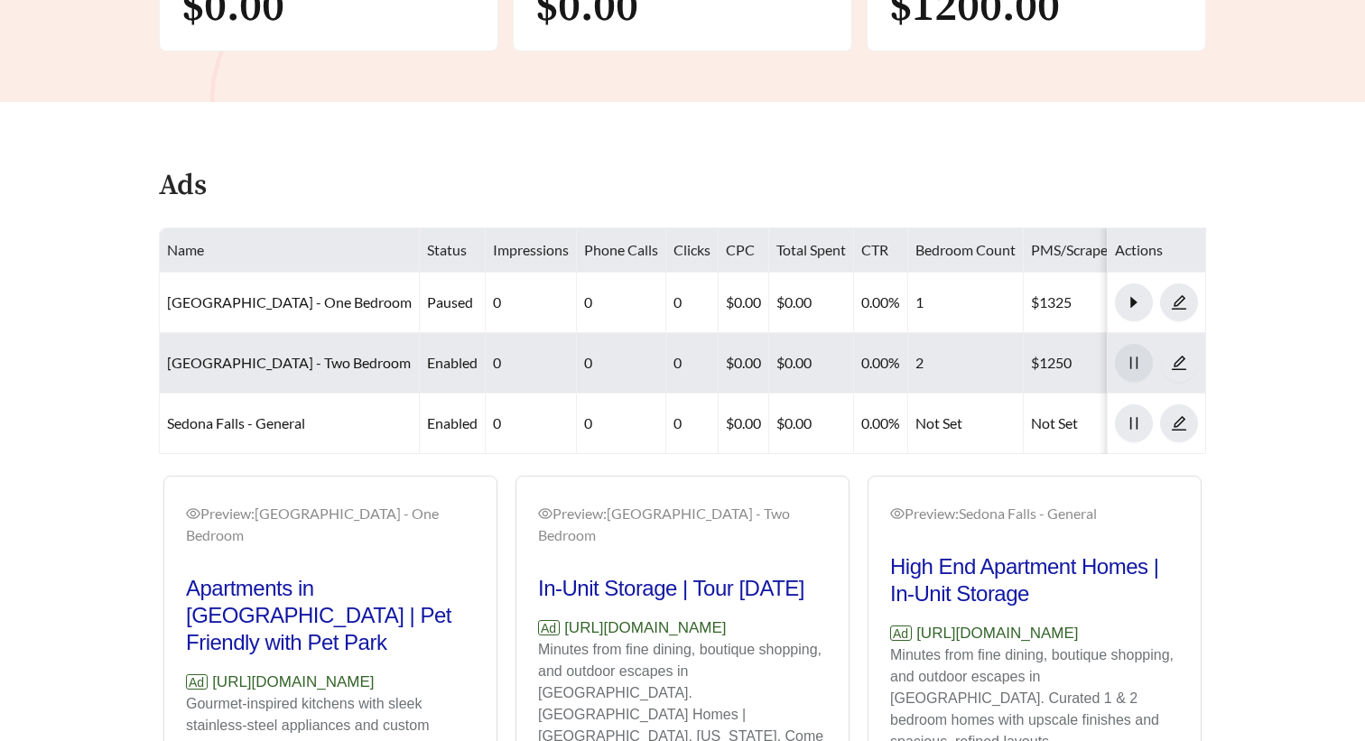
click at [1128, 357] on icon "pause" at bounding box center [1133, 363] width 16 height 16
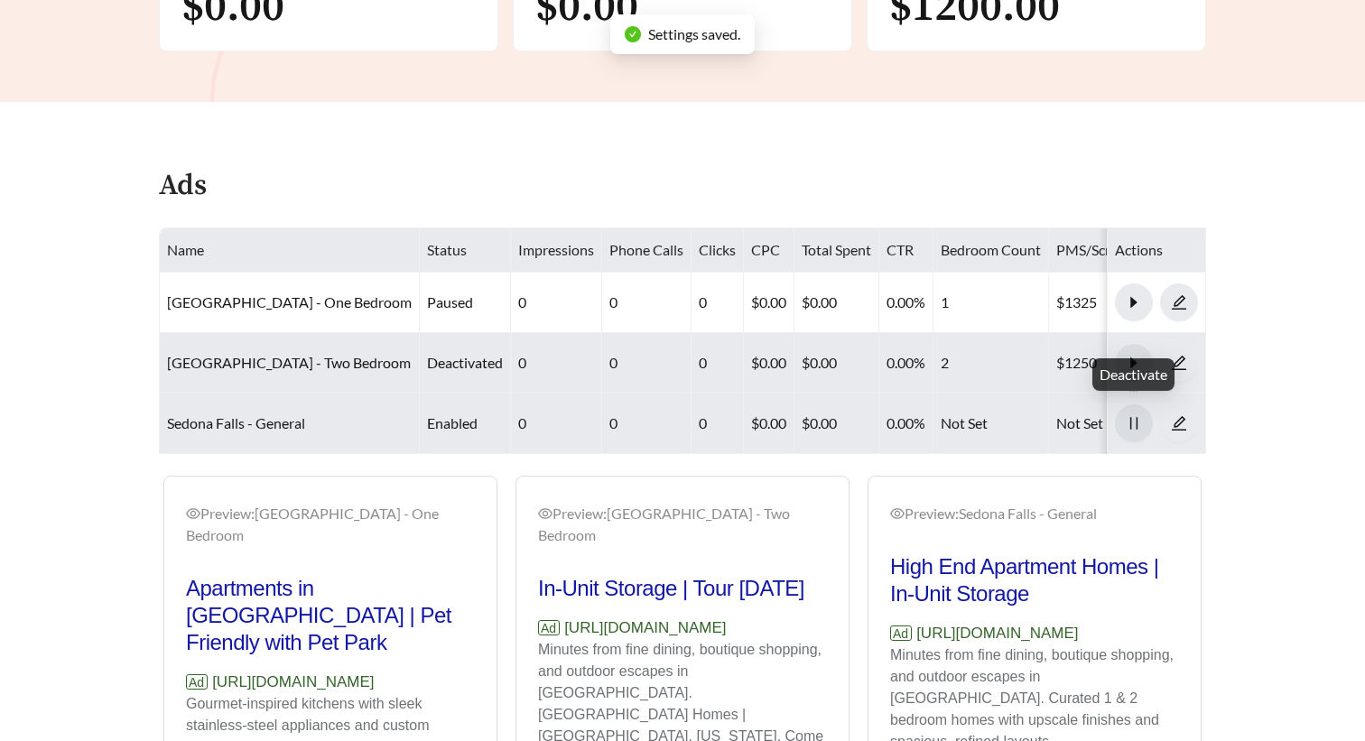
click at [1134, 425] on icon "pause" at bounding box center [1133, 423] width 16 height 16
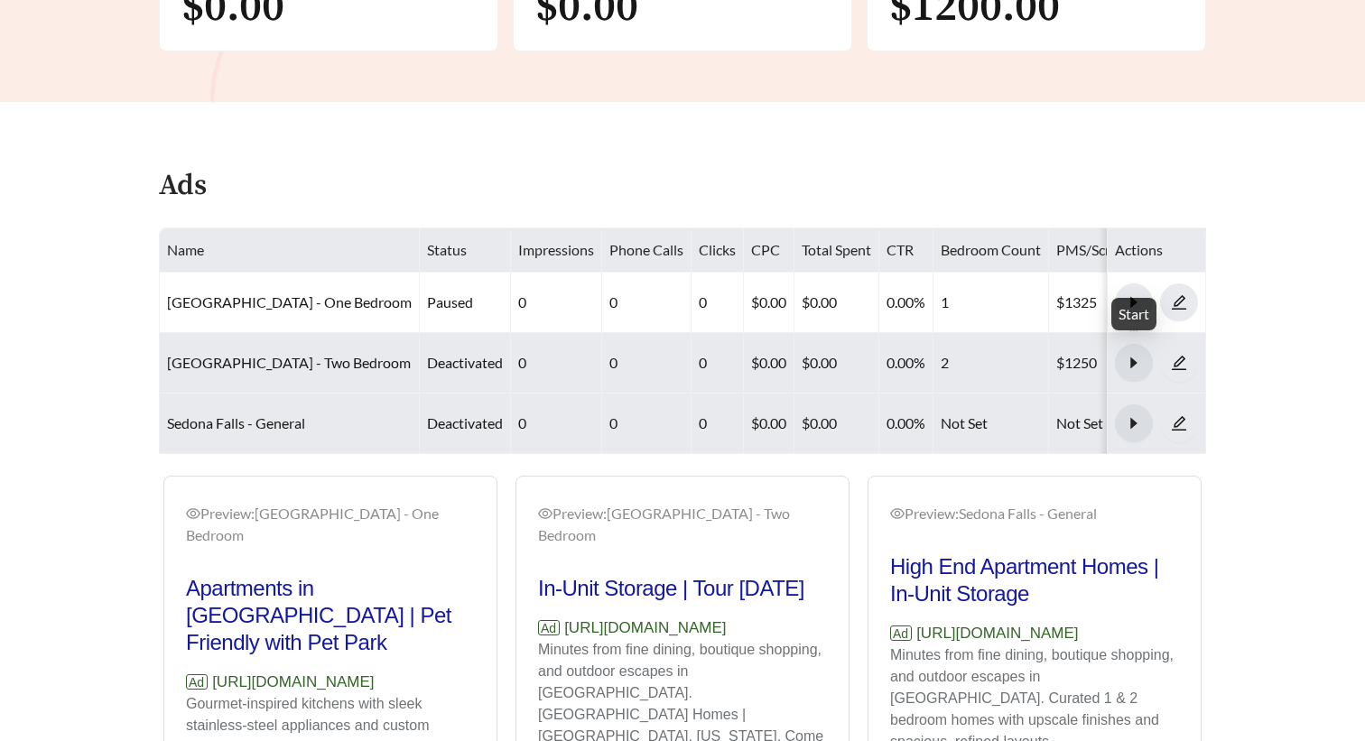
click at [1132, 357] on icon "caret-right" at bounding box center [1133, 362] width 6 height 11
click at [1134, 415] on icon "caret-right" at bounding box center [1133, 423] width 16 height 16
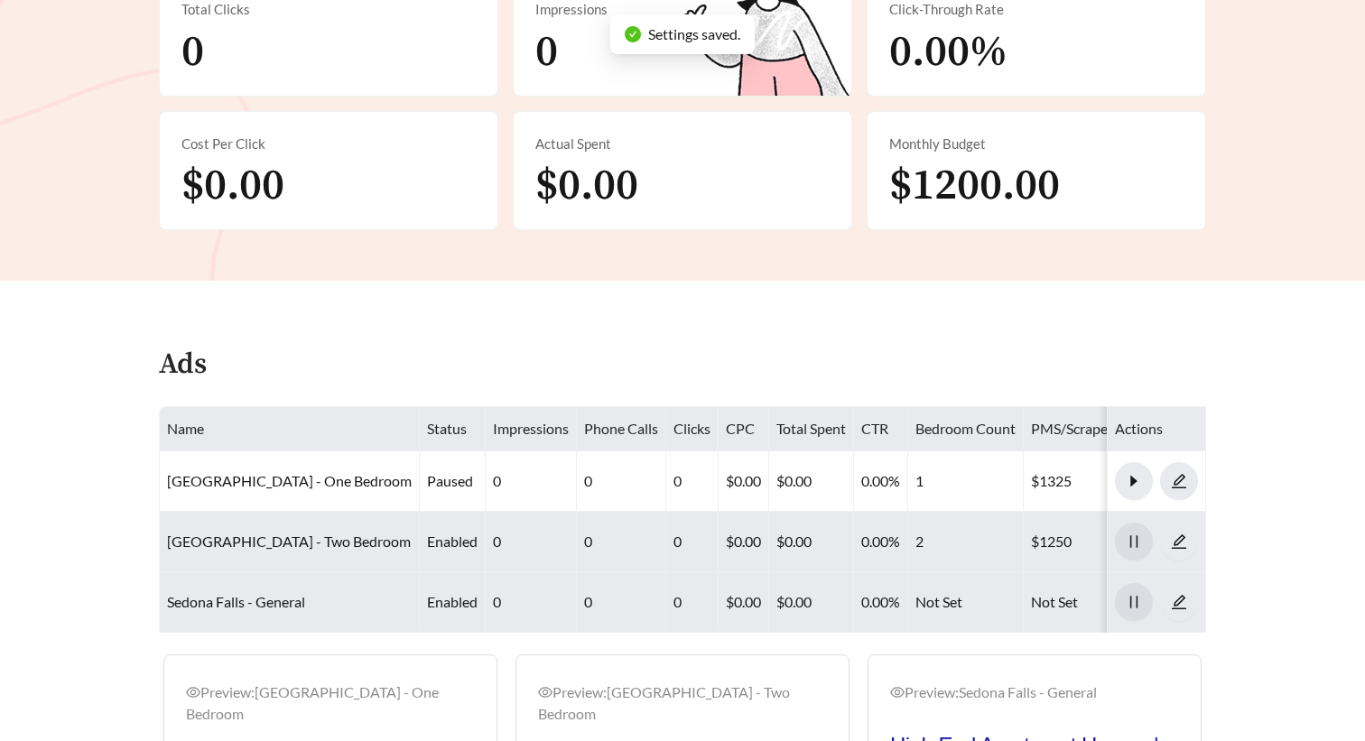
scroll to position [390, 0]
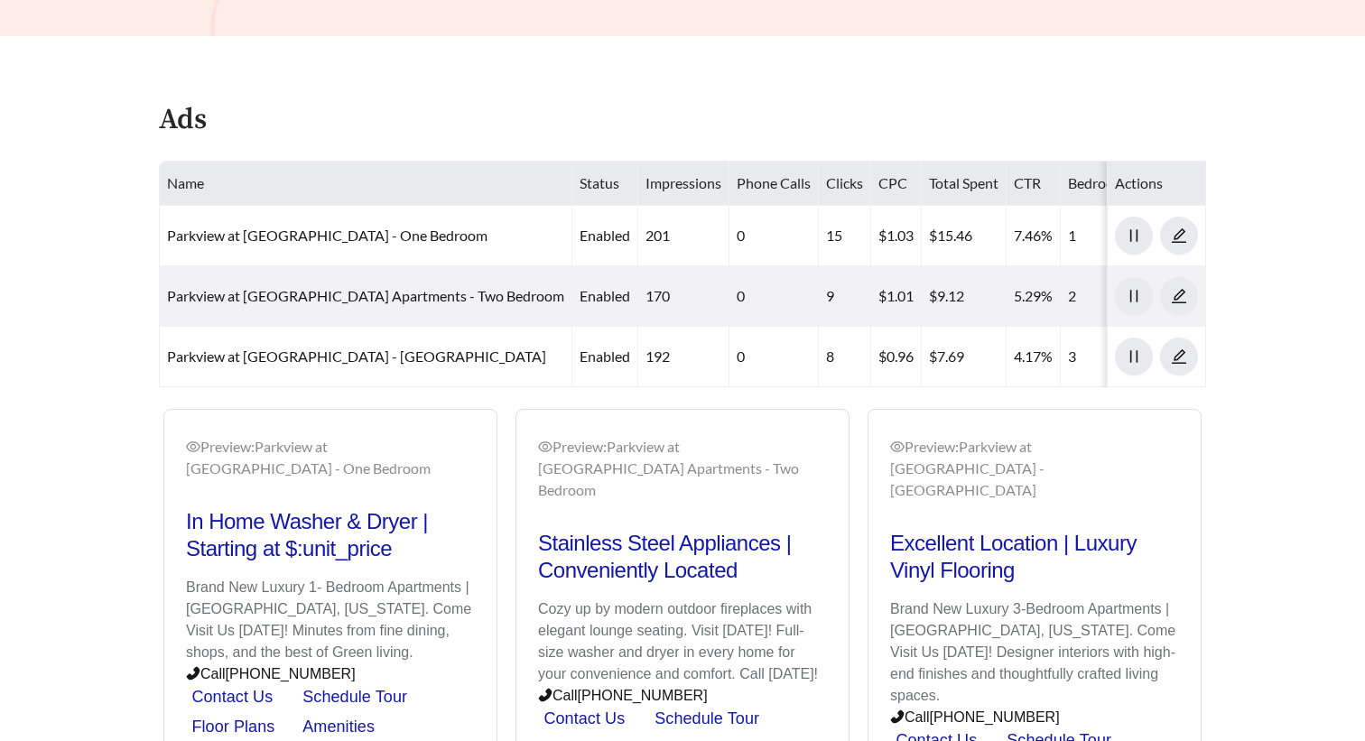
scroll to position [572, 0]
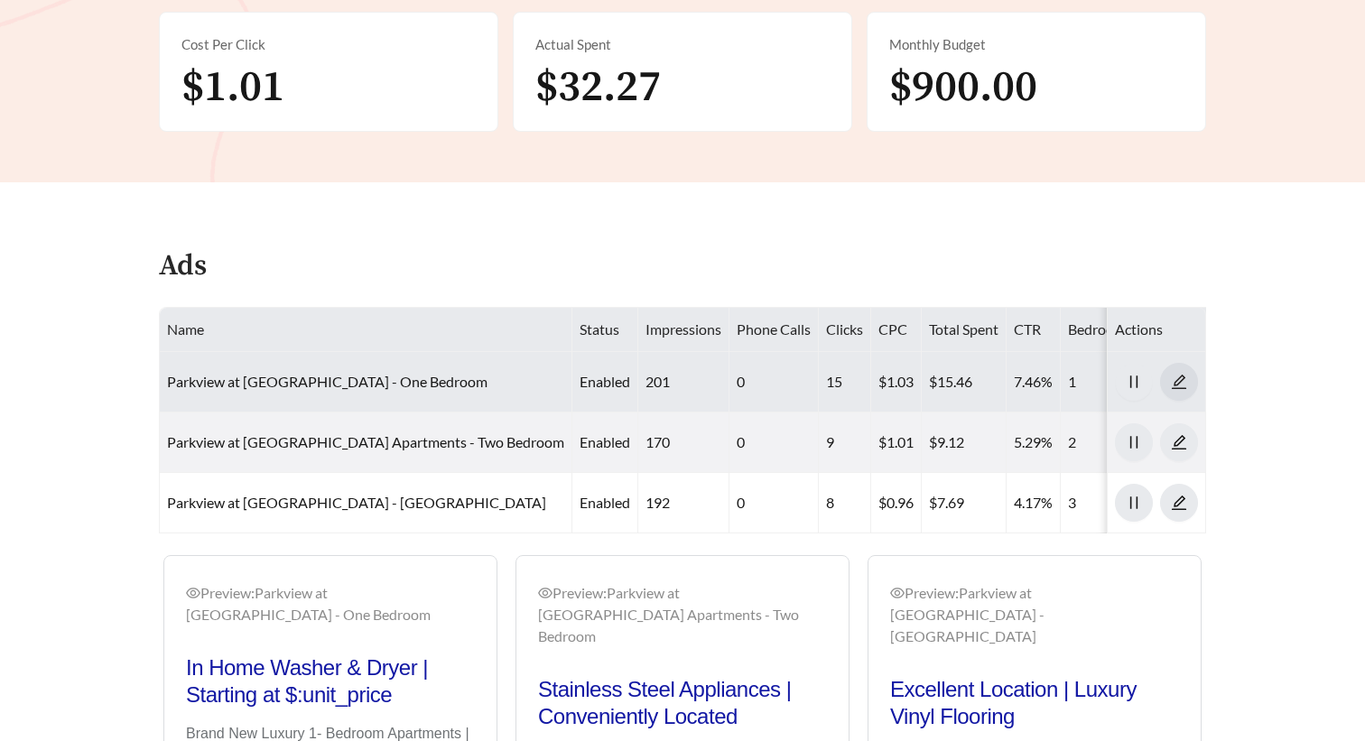
click at [1173, 383] on icon "edit" at bounding box center [1179, 382] width 16 height 16
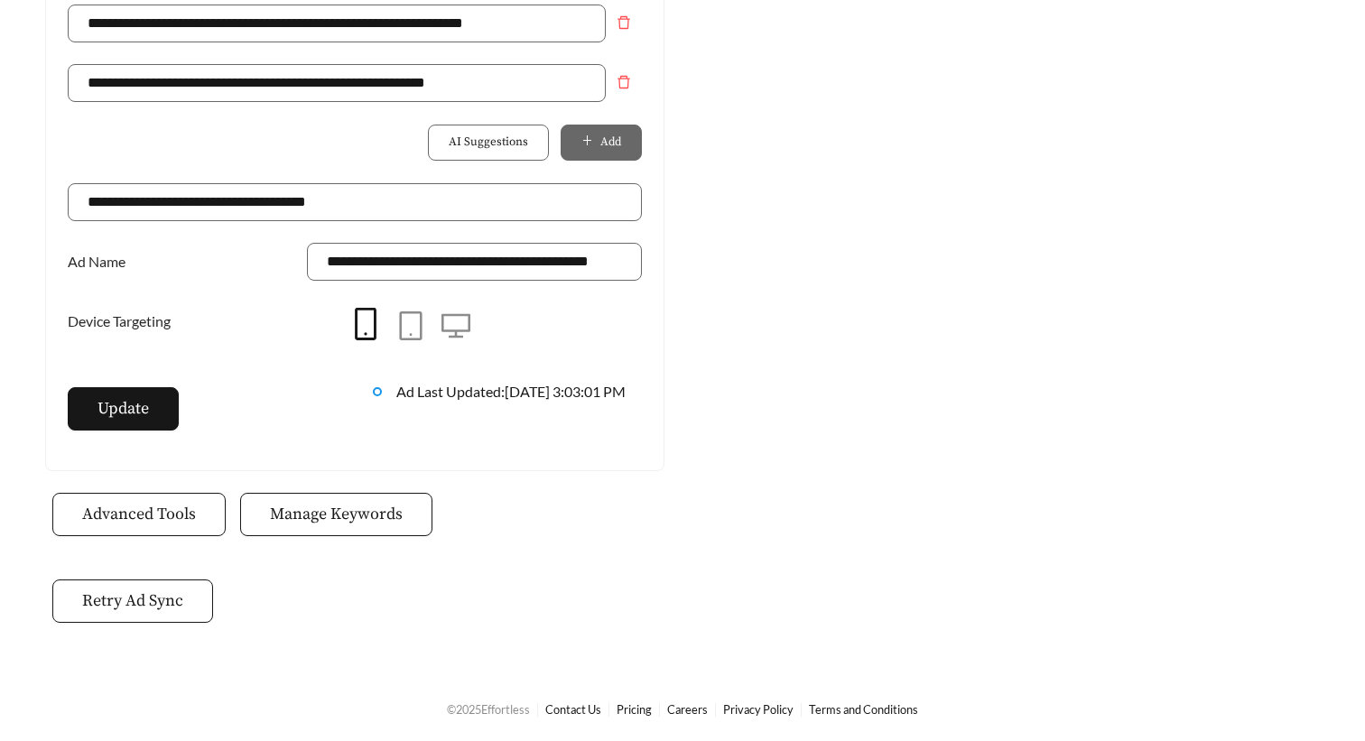
scroll to position [1473, 0]
click at [301, 523] on span "Manage Keywords" at bounding box center [336, 515] width 133 height 24
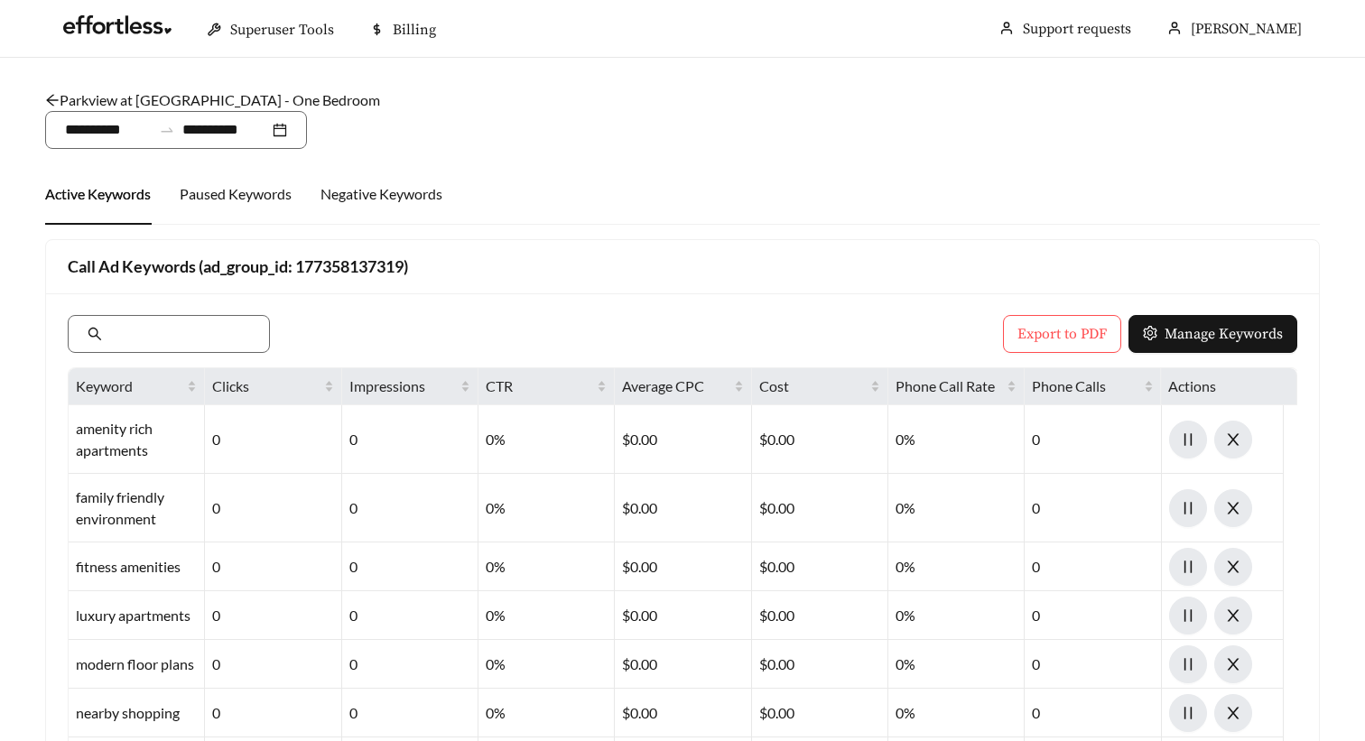
click at [58, 102] on icon "arrow-left" at bounding box center [52, 100] width 14 height 14
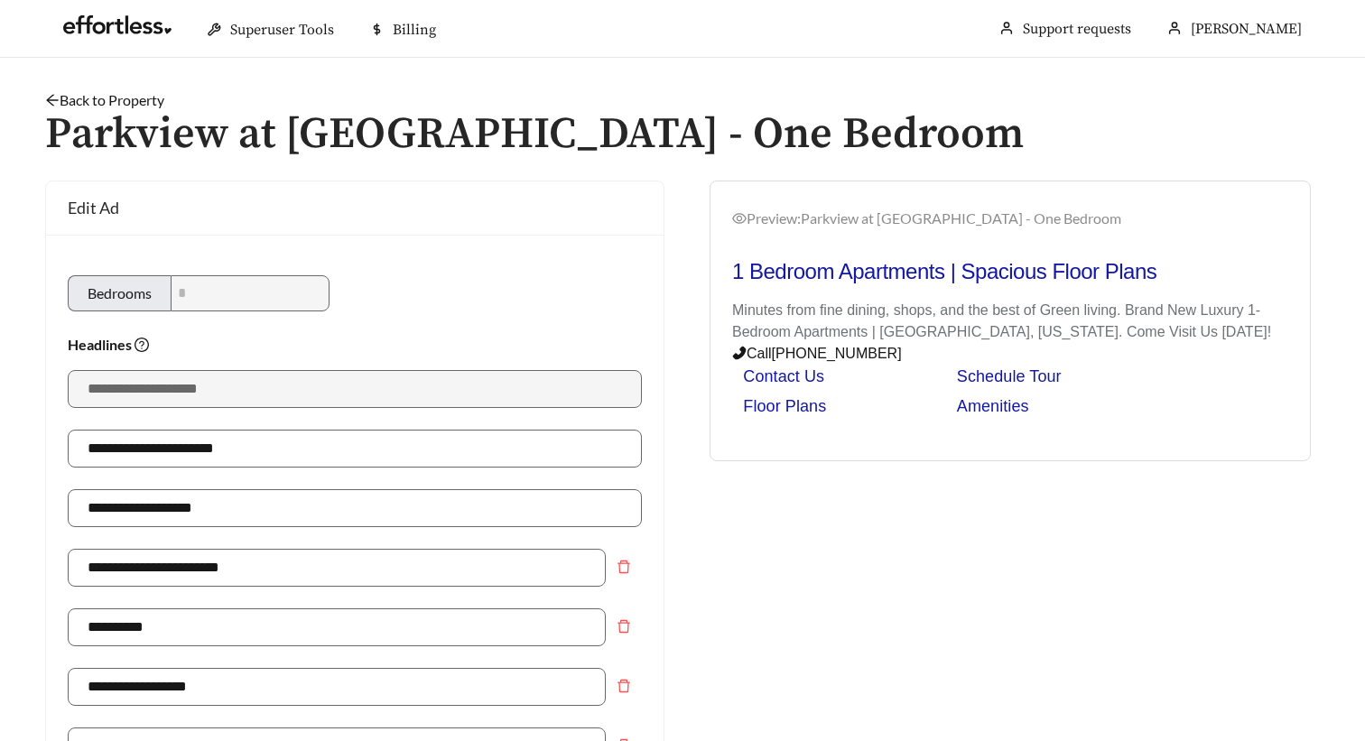
click at [52, 100] on icon "arrow-left" at bounding box center [52, 101] width 12 height 12
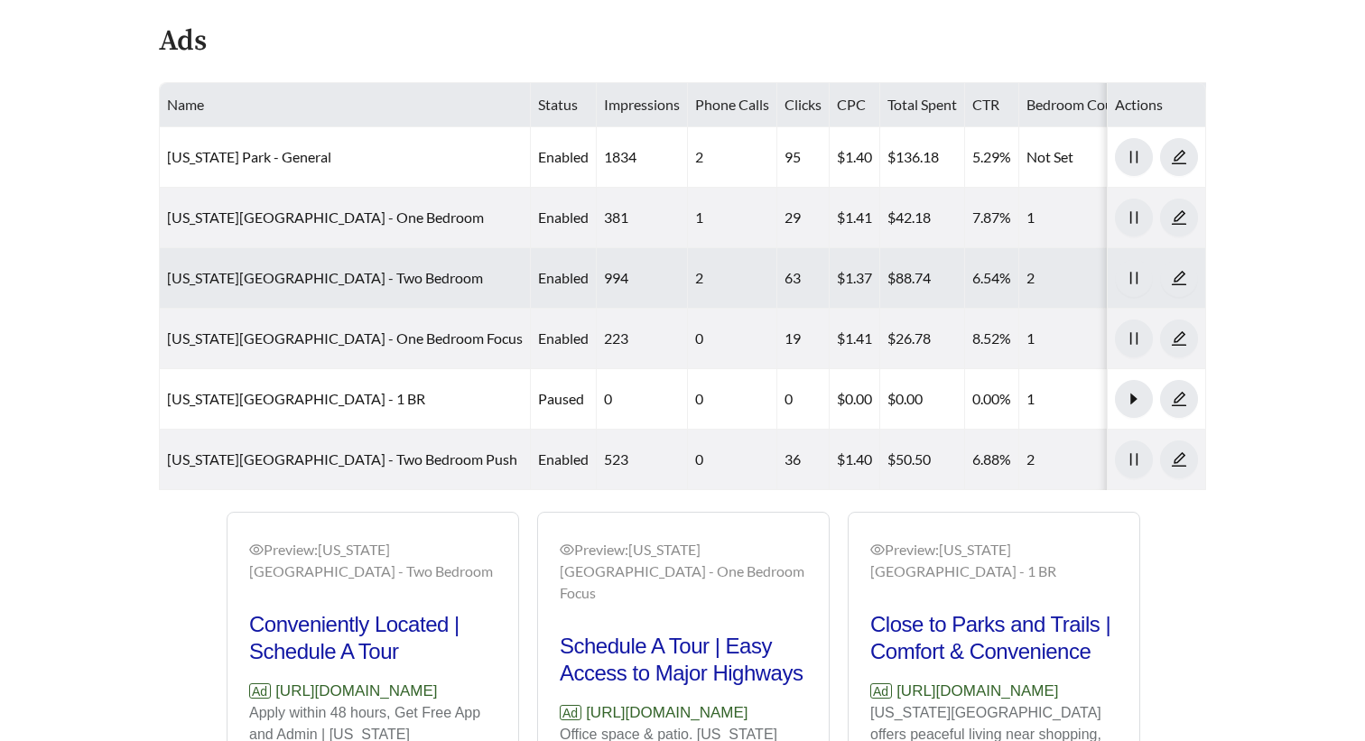
scroll to position [798, 0]
